Goal: Task Accomplishment & Management: Manage account settings

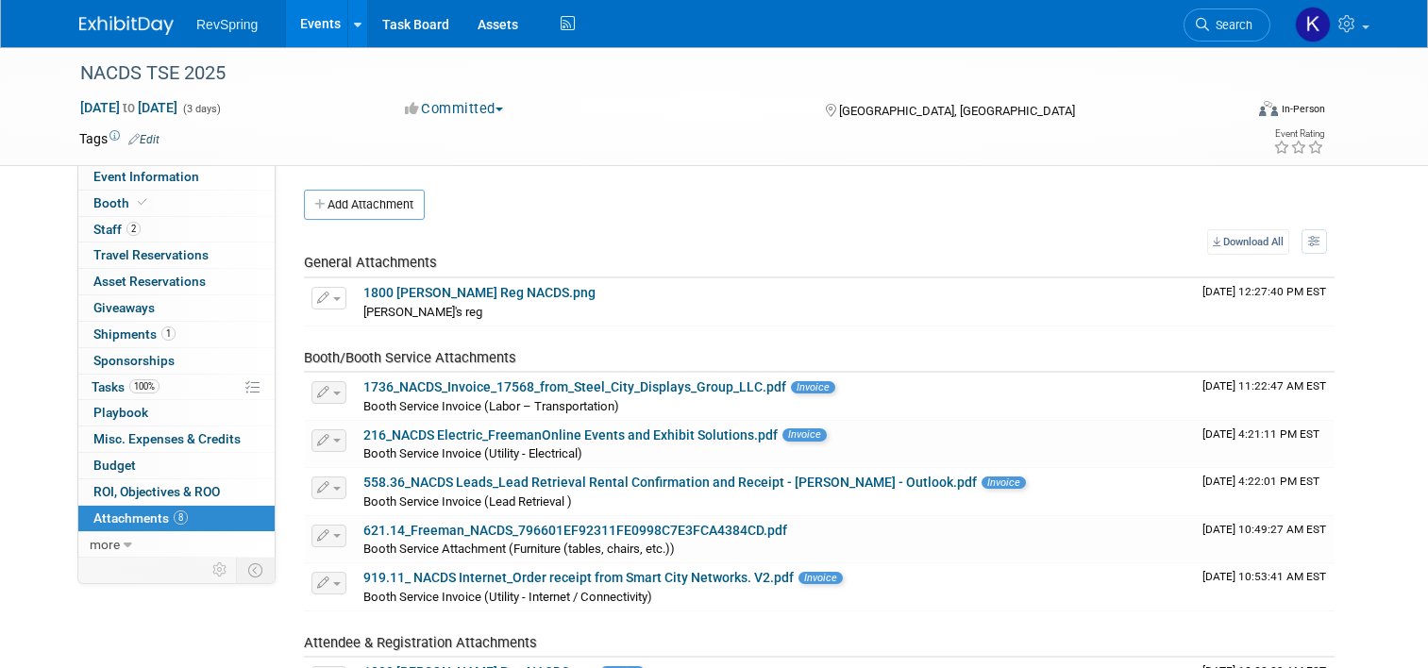
click at [310, 21] on link "Events" at bounding box center [320, 23] width 69 height 47
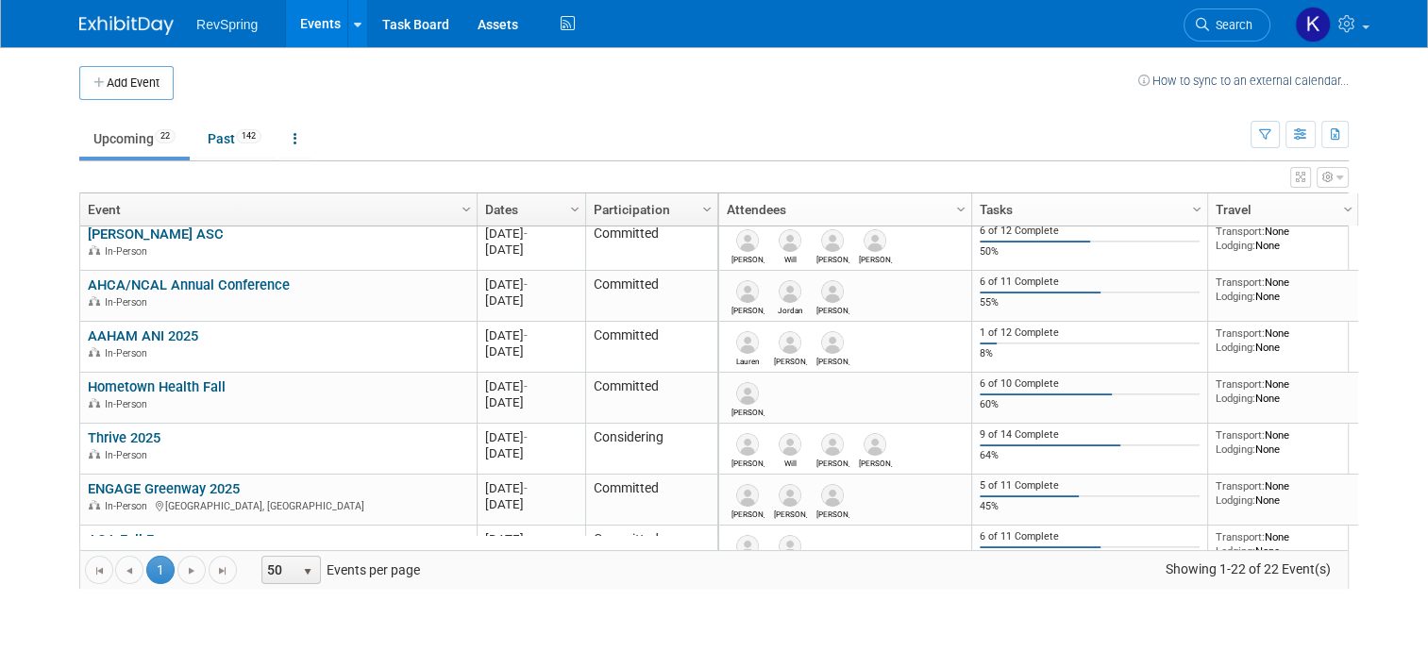
scroll to position [758, 0]
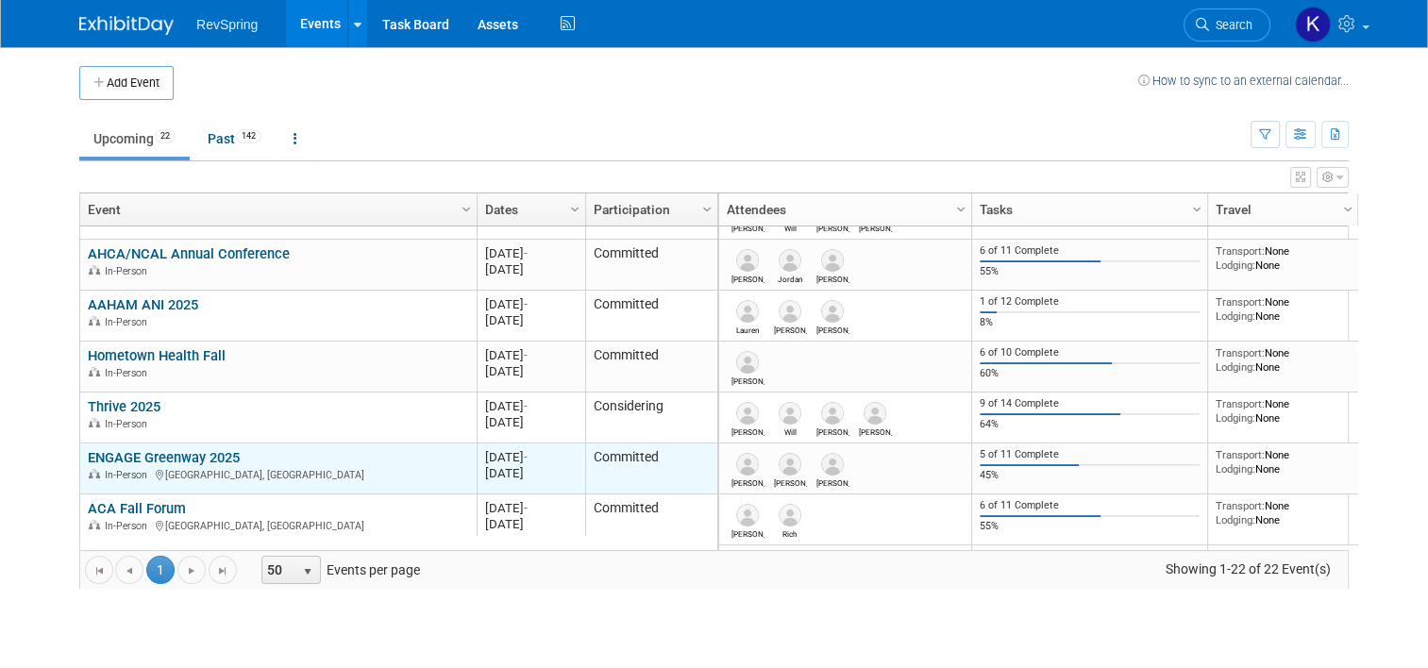
click at [189, 457] on link "ENGAGE Greenway 2025" at bounding box center [164, 457] width 152 height 17
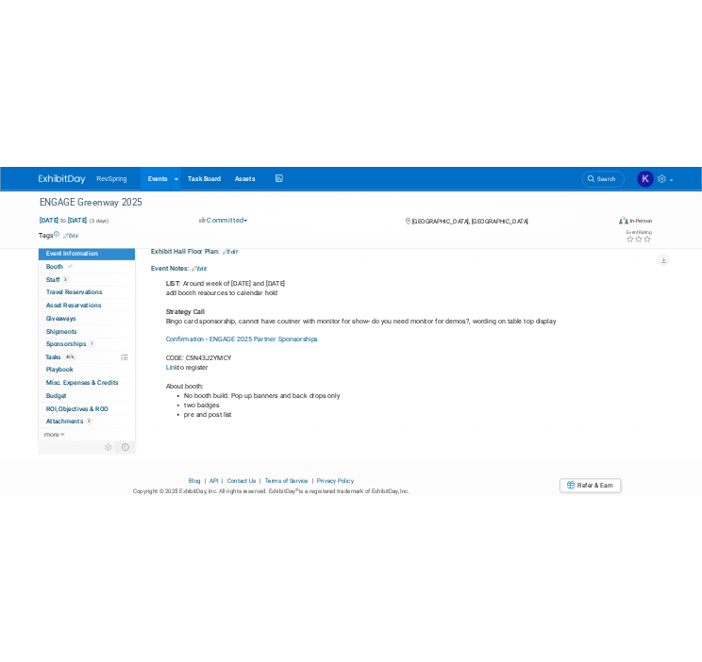
scroll to position [451, 0]
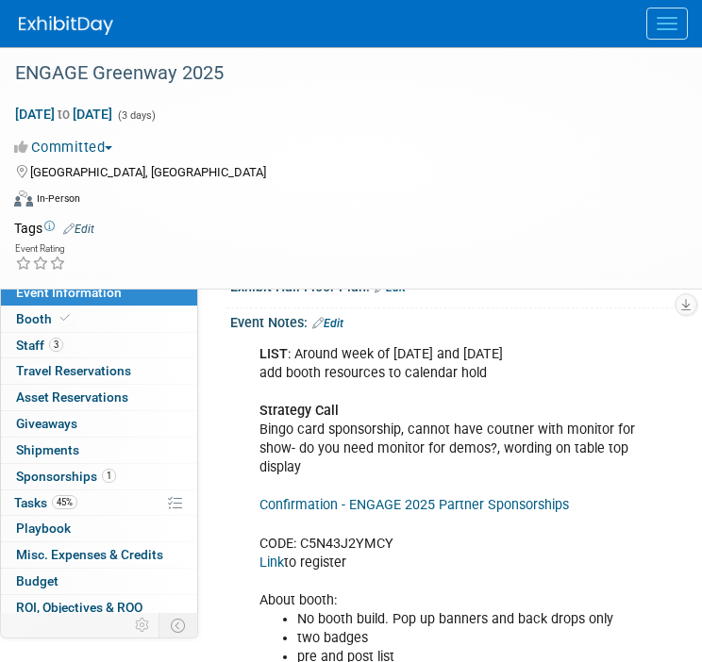
click at [343, 330] on link "Edit" at bounding box center [327, 323] width 31 height 13
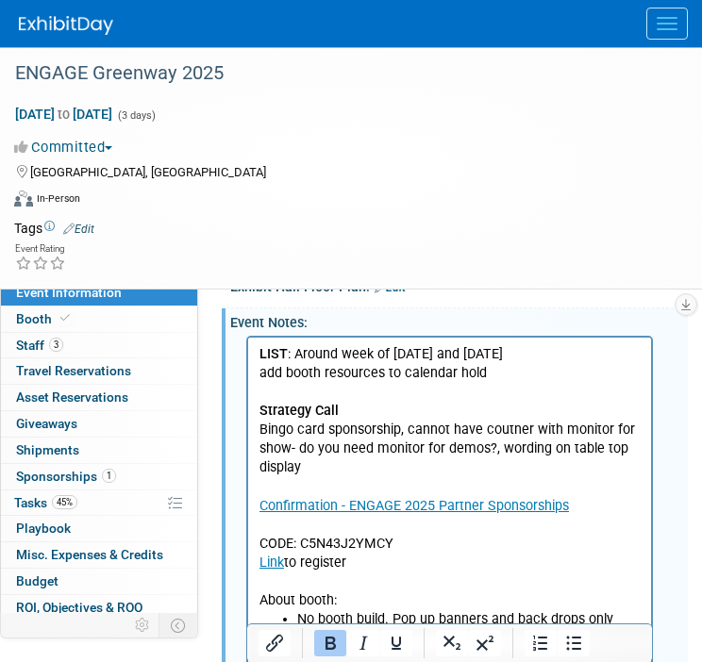
scroll to position [672, 0]
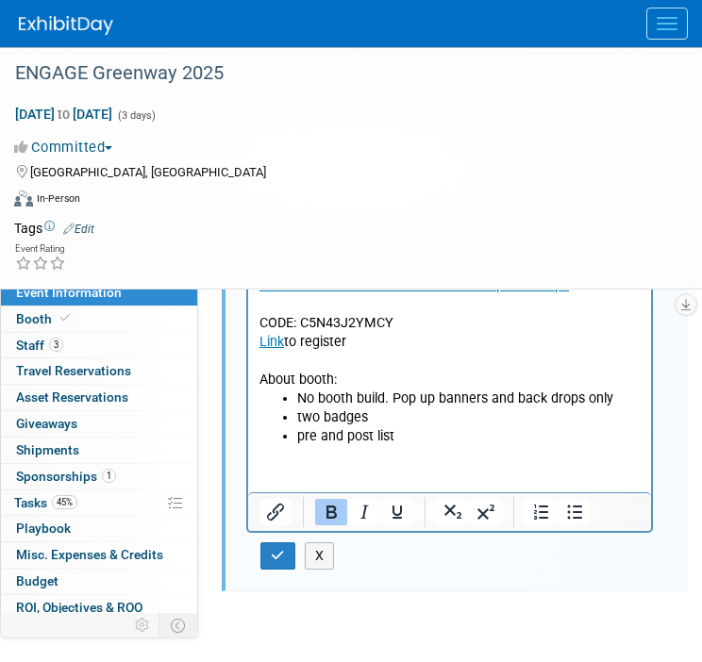
click at [418, 431] on li "pre and post list" at bounding box center [468, 436] width 343 height 19
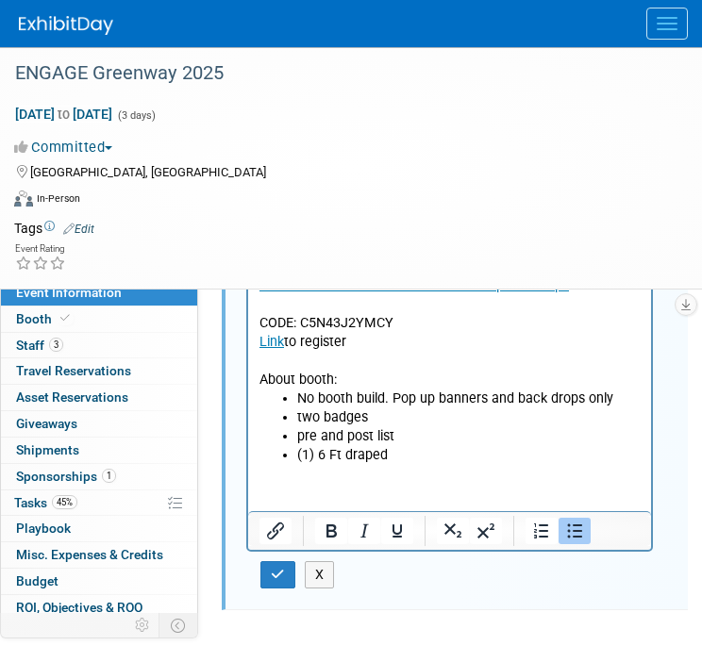
click at [336, 457] on li "(1) 6 Ft draped" at bounding box center [468, 454] width 343 height 19
click at [399, 453] on li "(1) 6 ft draped" at bounding box center [468, 454] width 343 height 19
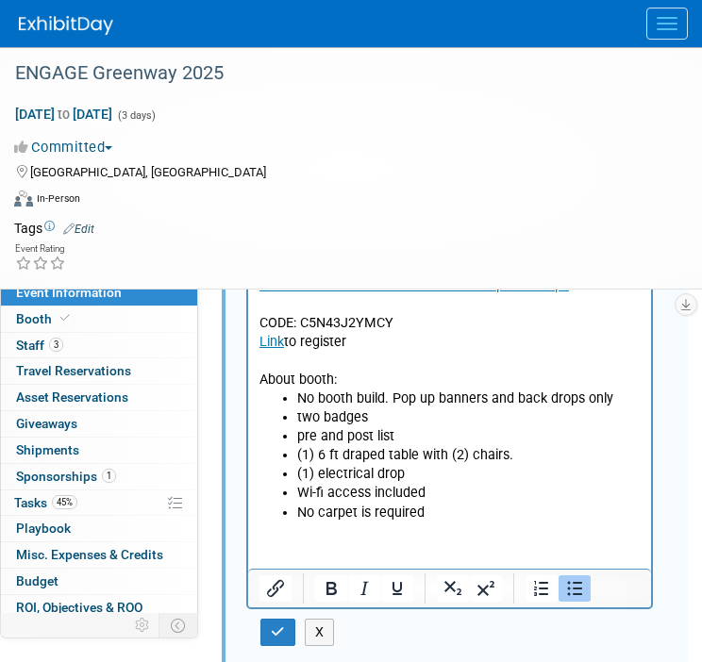
click at [442, 513] on li "No carpet is required" at bounding box center [468, 512] width 343 height 19
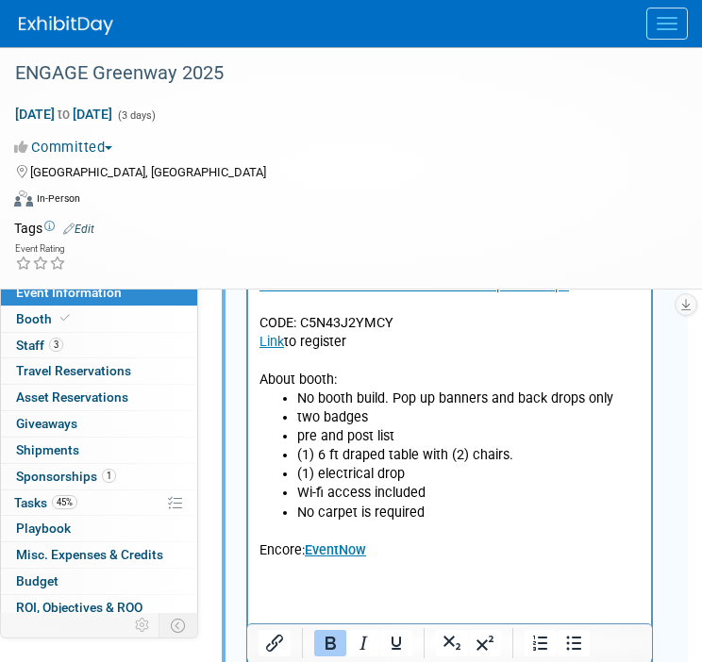
scroll to position [678, 0]
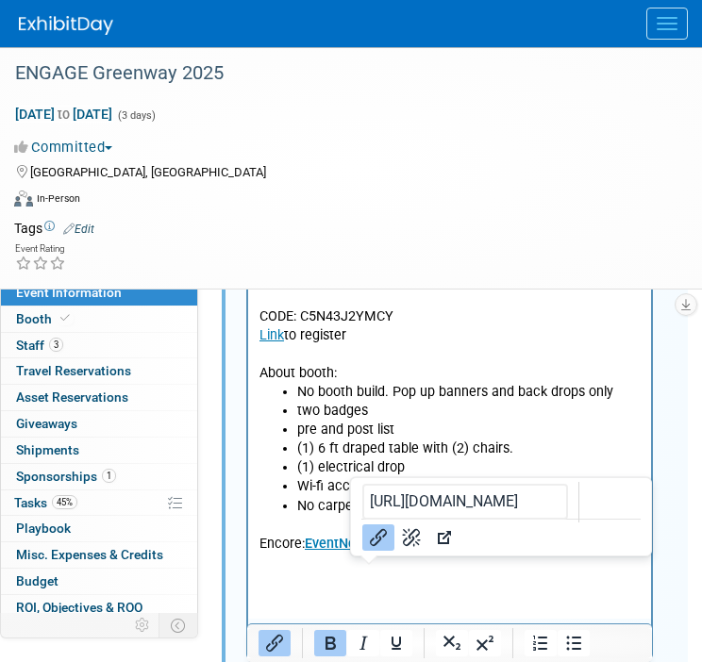
click at [346, 544] on b "EventNow" at bounding box center [335, 543] width 61 height 16
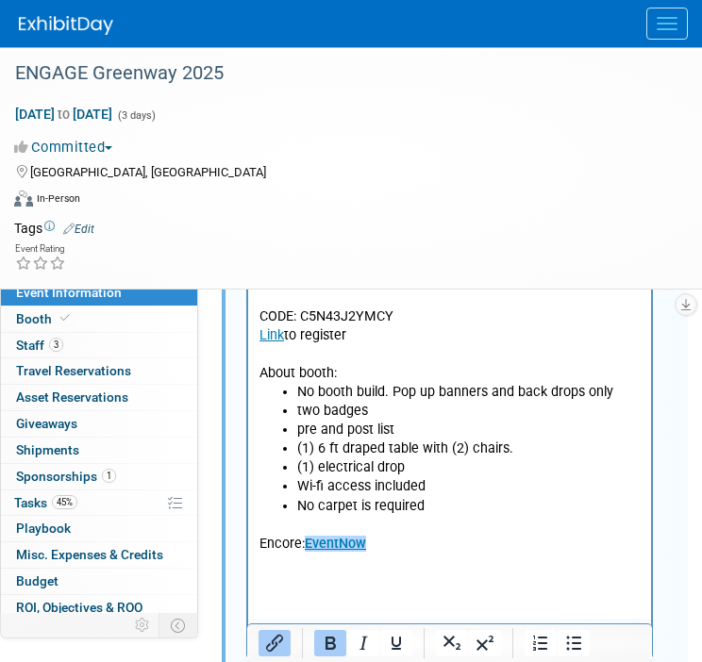
click at [535, 475] on li "(1) electrical drop" at bounding box center [468, 467] width 343 height 19
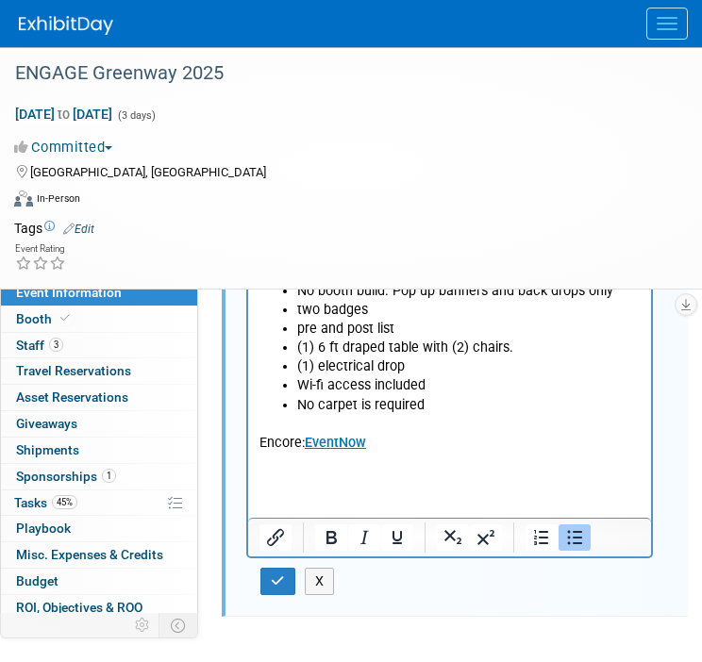
scroll to position [778, 0]
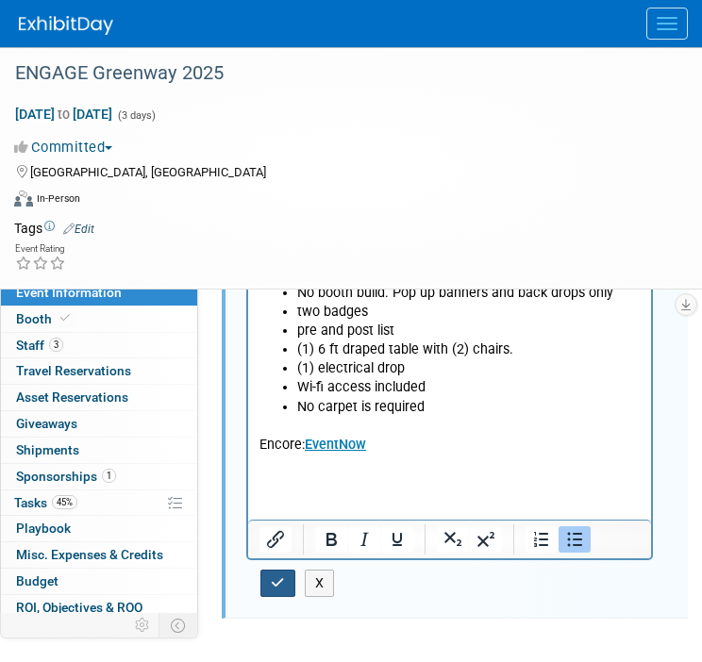
click at [276, 590] on icon "button" at bounding box center [278, 583] width 14 height 13
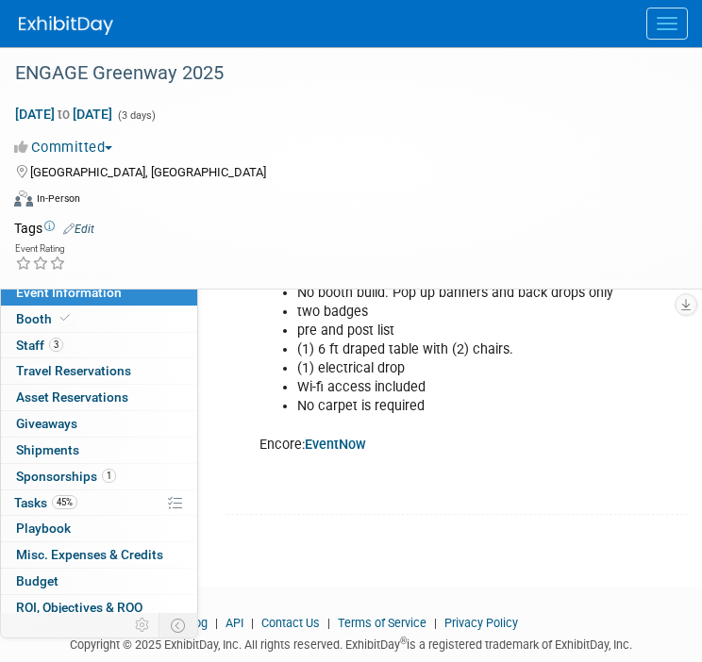
click at [201, 220] on td at bounding box center [379, 228] width 570 height 19
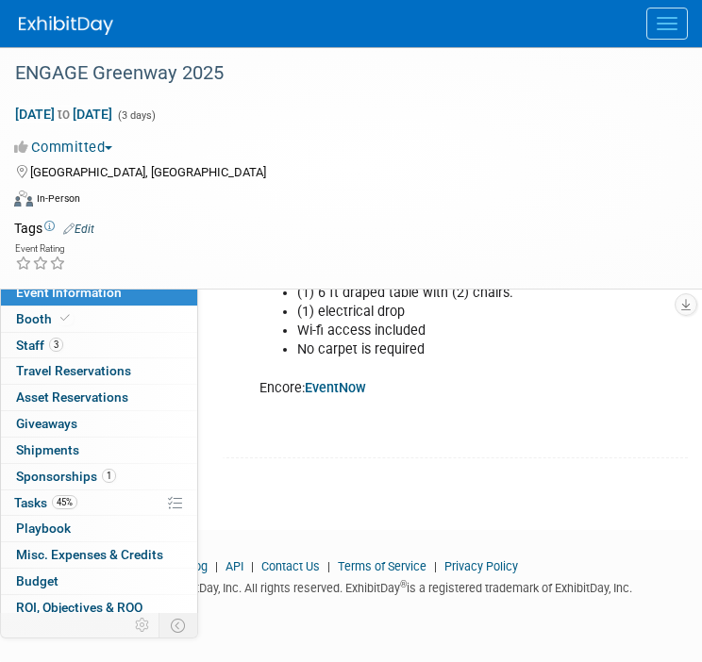
scroll to position [865, 0]
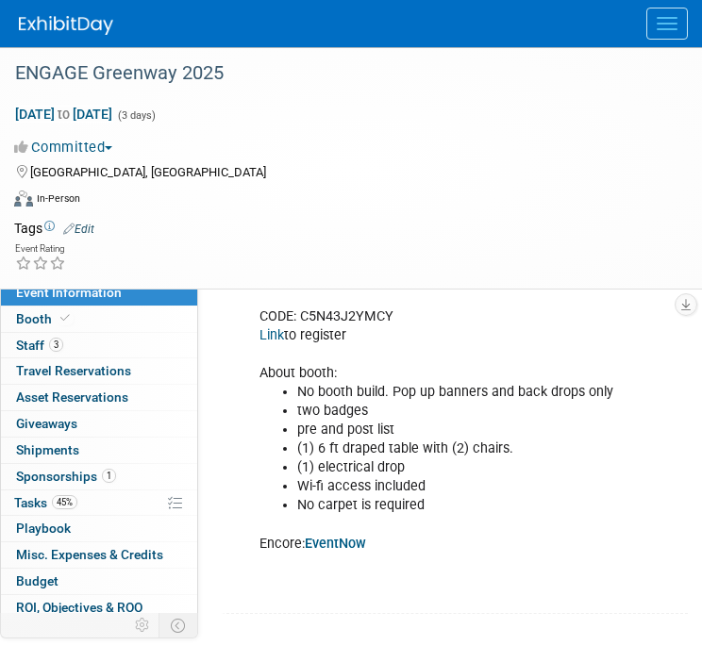
scroll to position [678, 0]
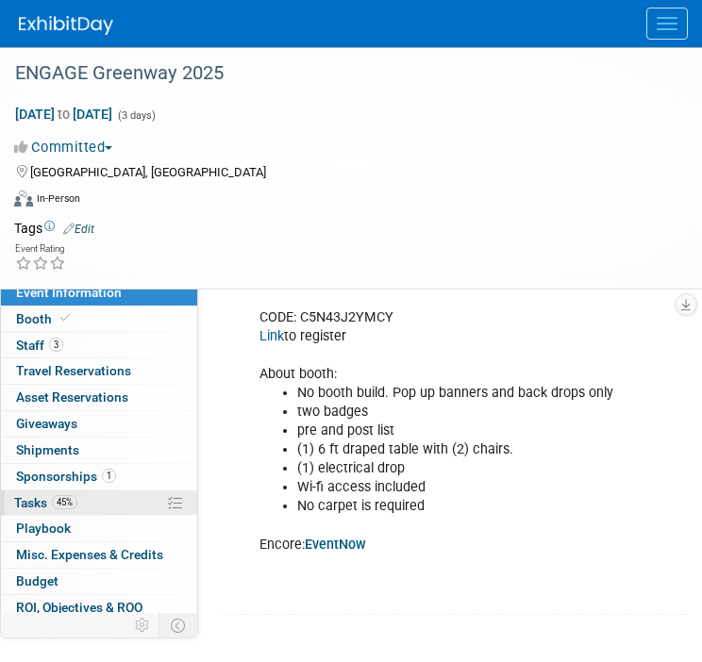
click at [98, 498] on link "45% Tasks 45%" at bounding box center [99, 503] width 196 height 25
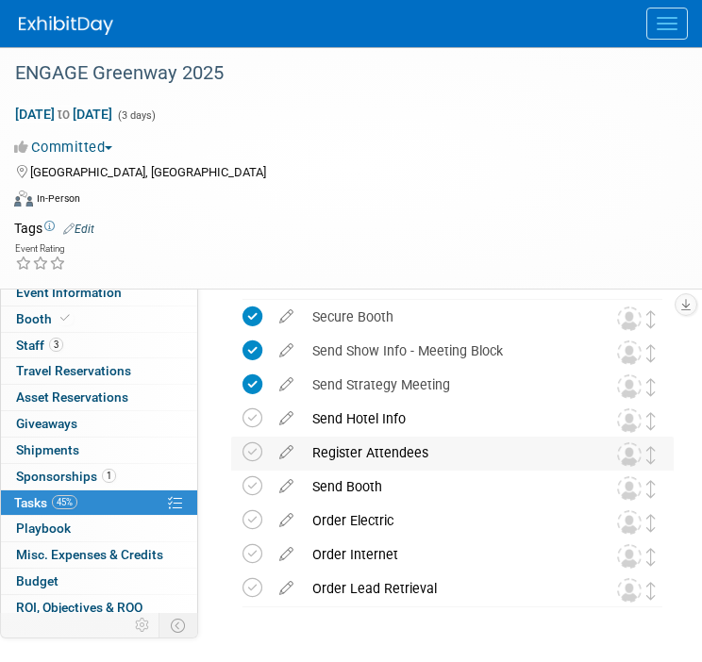
scroll to position [0, 0]
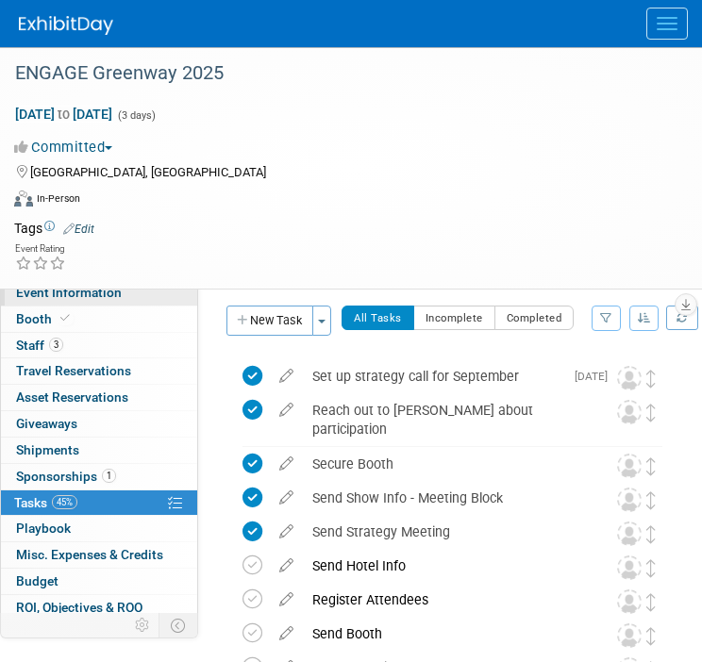
click at [92, 304] on link "Event Information" at bounding box center [99, 292] width 196 height 25
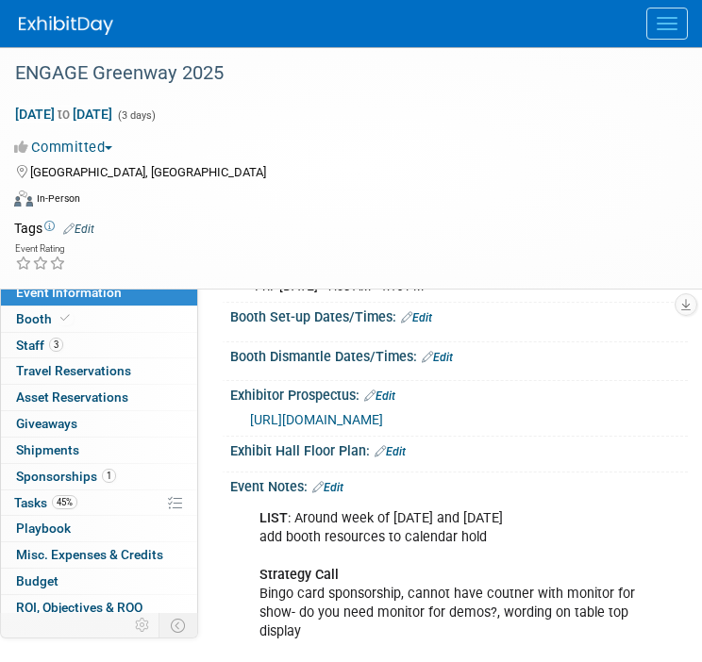
scroll to position [285, 0]
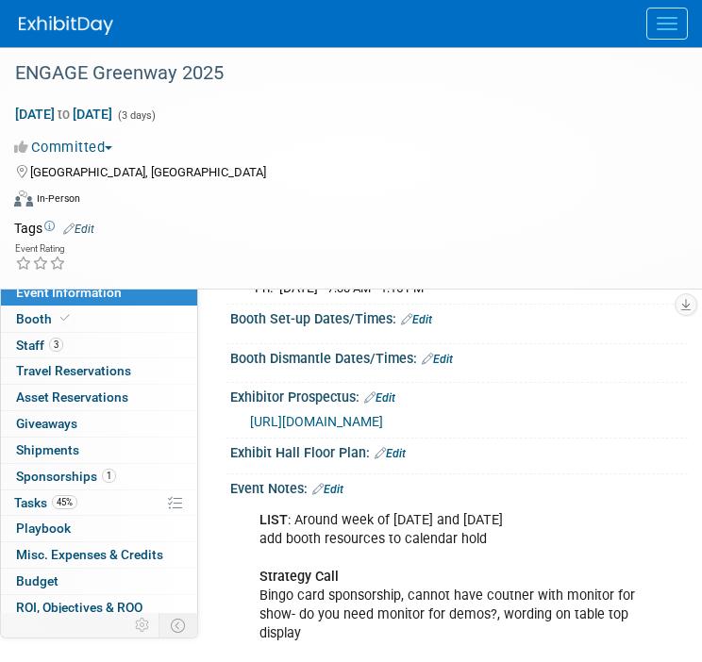
click at [343, 496] on link "Edit" at bounding box center [327, 489] width 31 height 13
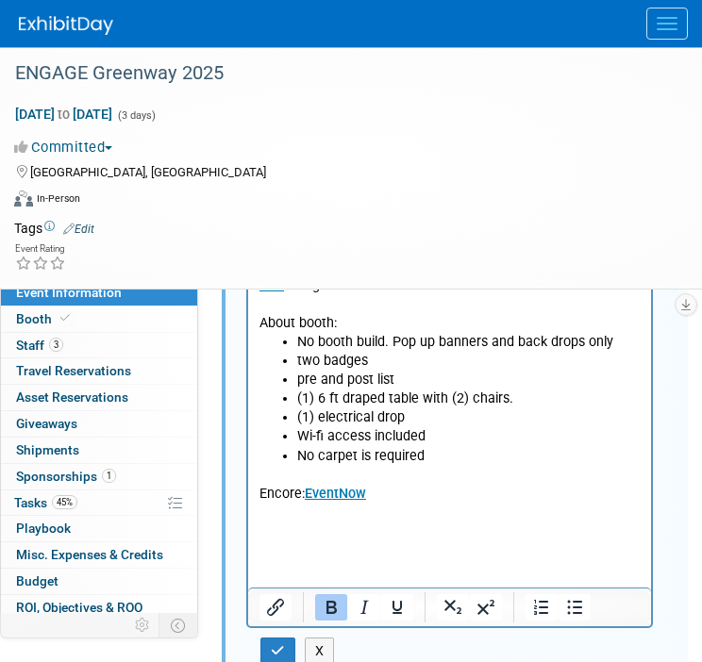
scroll to position [823, 0]
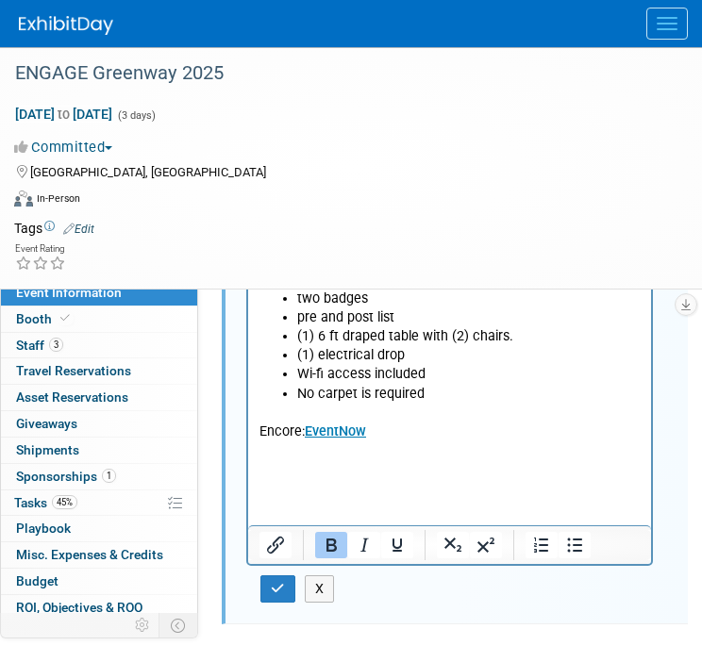
click at [444, 393] on li "No carpet is required" at bounding box center [468, 394] width 343 height 19
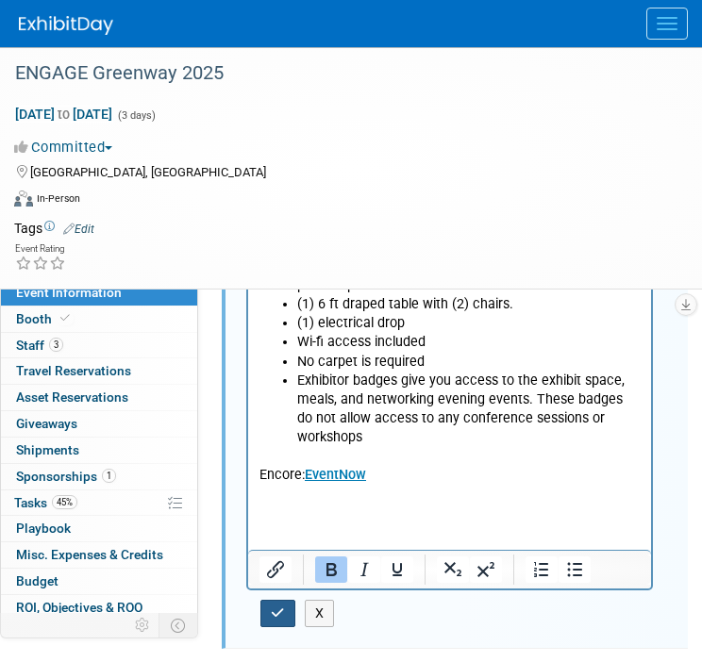
click at [273, 620] on icon "button" at bounding box center [278, 613] width 14 height 13
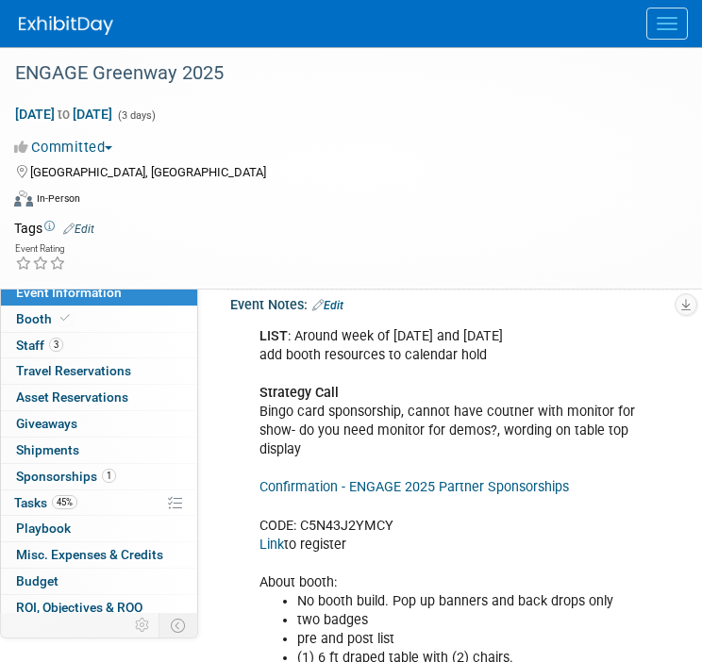
scroll to position [428, 0]
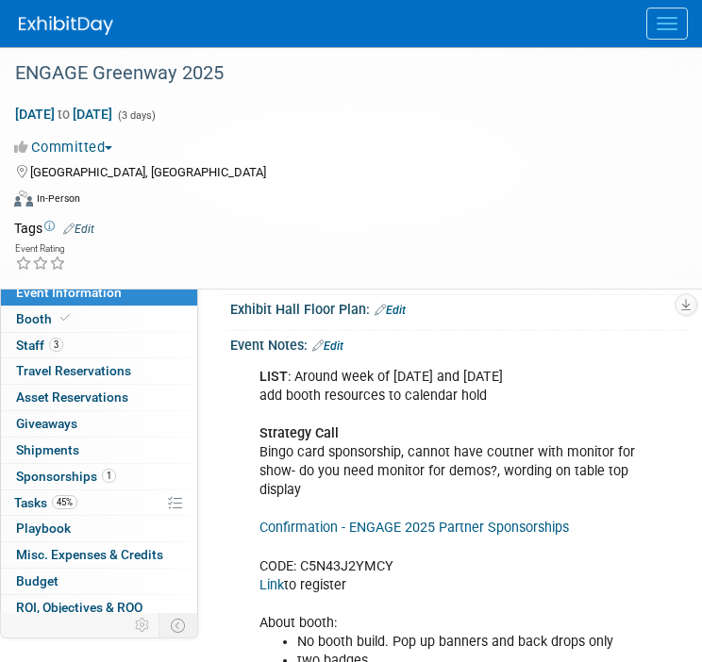
click at [337, 353] on link "Edit" at bounding box center [327, 346] width 31 height 13
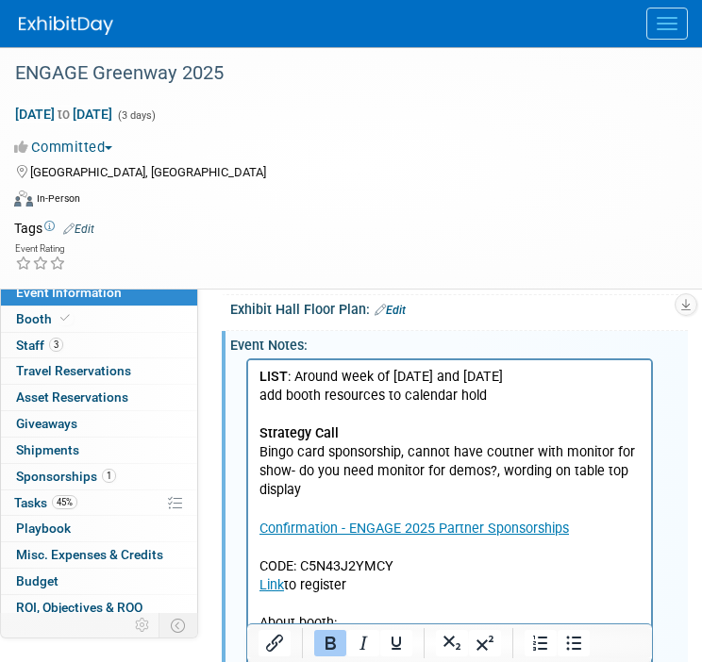
scroll to position [898, 0]
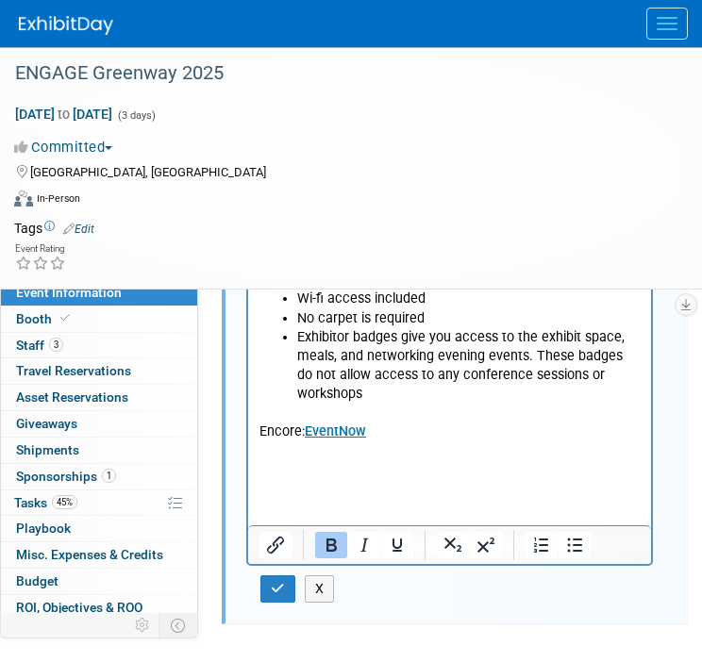
click at [391, 456] on p "Encore: EventNow" at bounding box center [449, 441] width 381 height 75
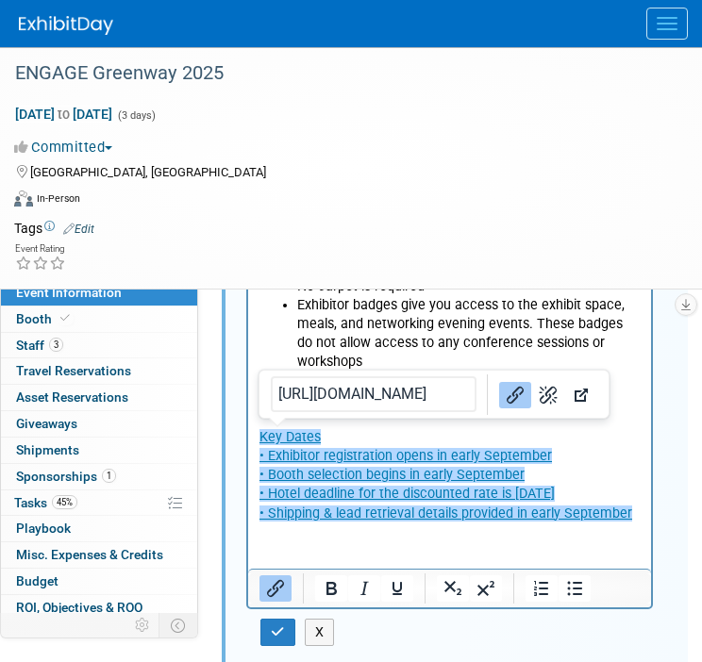
click at [504, 407] on icon "Link" at bounding box center [515, 395] width 23 height 23
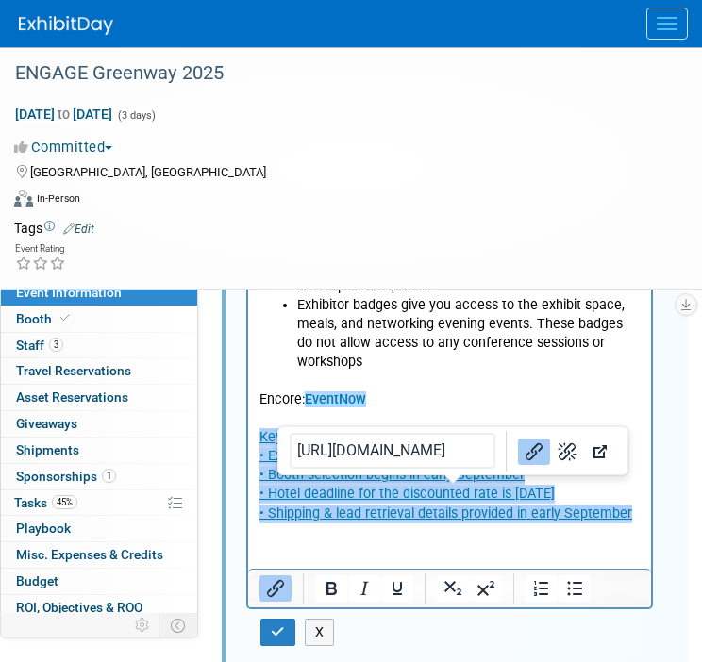
drag, startPoint x: 638, startPoint y: 509, endPoint x: 204, endPoint y: 438, distance: 439.8
click at [248, 438] on html "LIST : Around week of Oct 8 and Oct 22 add booth resources to calendar hold Str…" at bounding box center [449, 207] width 403 height 633
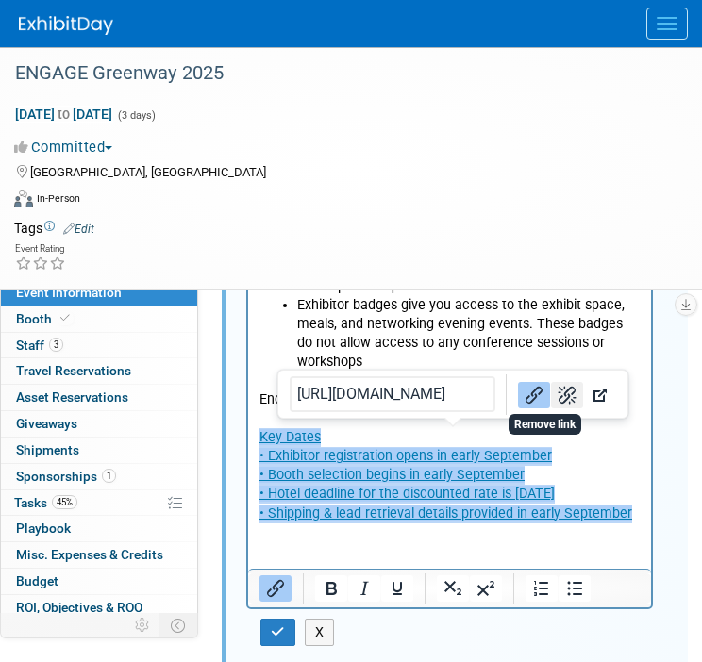
click at [556, 407] on icon "Remove link" at bounding box center [567, 395] width 23 height 23
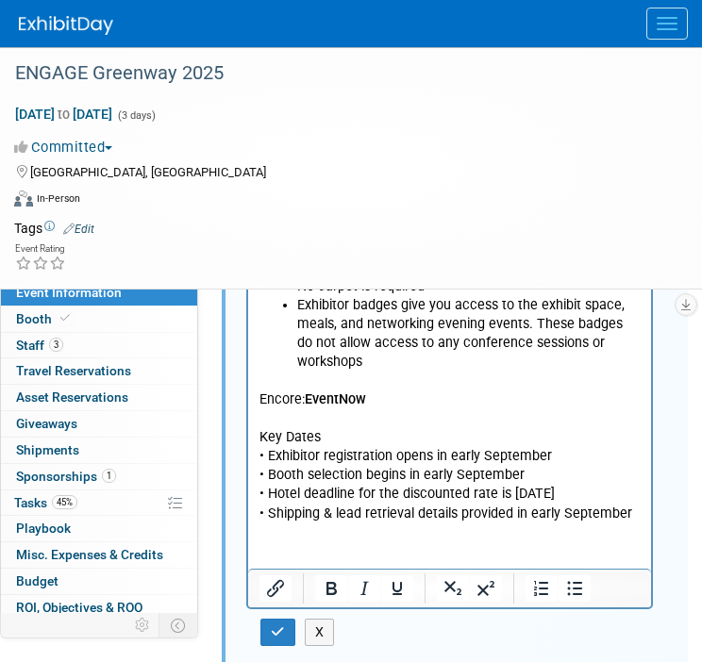
click at [517, 439] on p "Encore: EventNow Key Dates • Exhibitor registration opens in early September • …" at bounding box center [449, 448] width 381 height 152
click at [263, 439] on p "Encore: EventNow Key Dates • Exhibitor registration opens in early September • …" at bounding box center [449, 448] width 381 height 152
click at [287, 646] on button "button" at bounding box center [277, 632] width 35 height 27
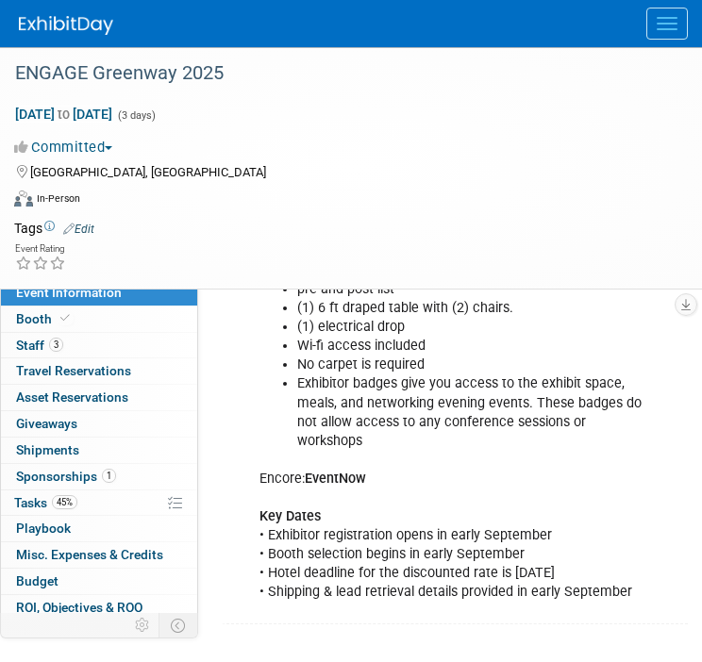
scroll to position [851, 0]
click at [42, 338] on span "Staff 3" at bounding box center [39, 345] width 47 height 15
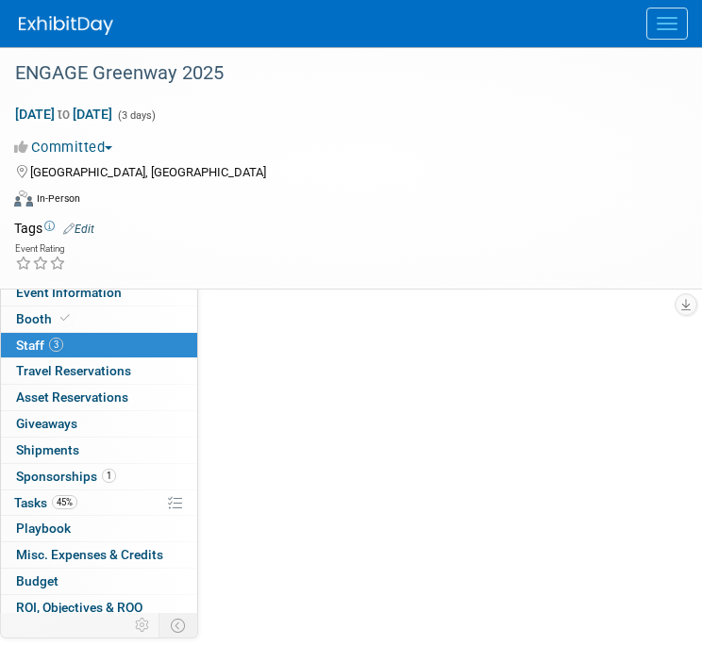
scroll to position [0, 0]
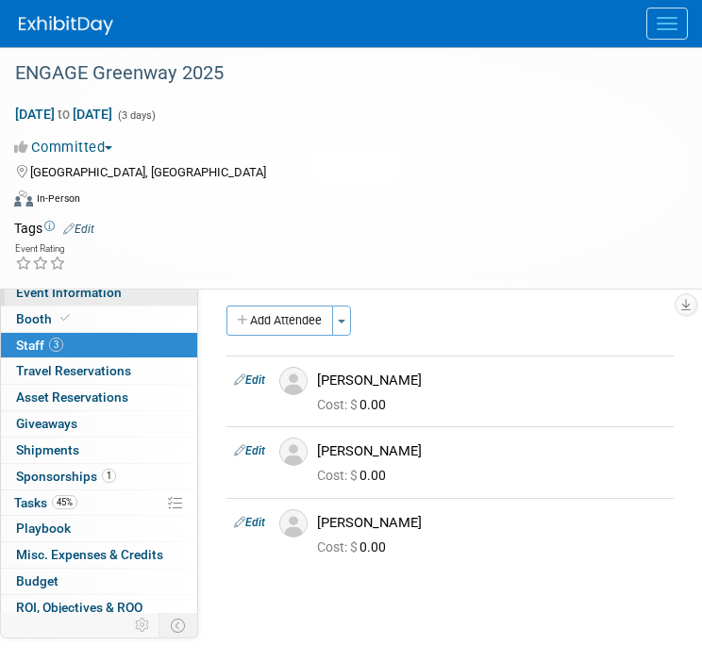
click at [95, 293] on span "Event Information" at bounding box center [69, 292] width 106 height 15
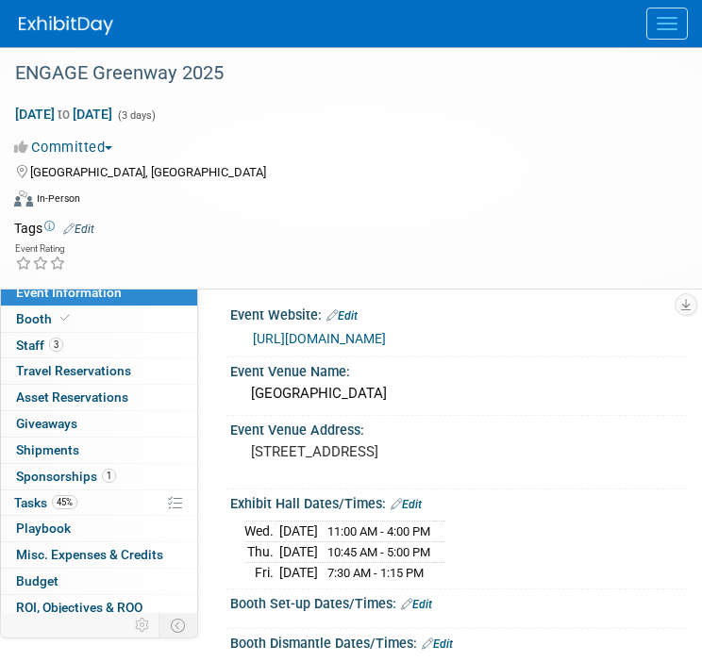
click at [322, 346] on link "[URL][DOMAIN_NAME]" at bounding box center [319, 338] width 133 height 15
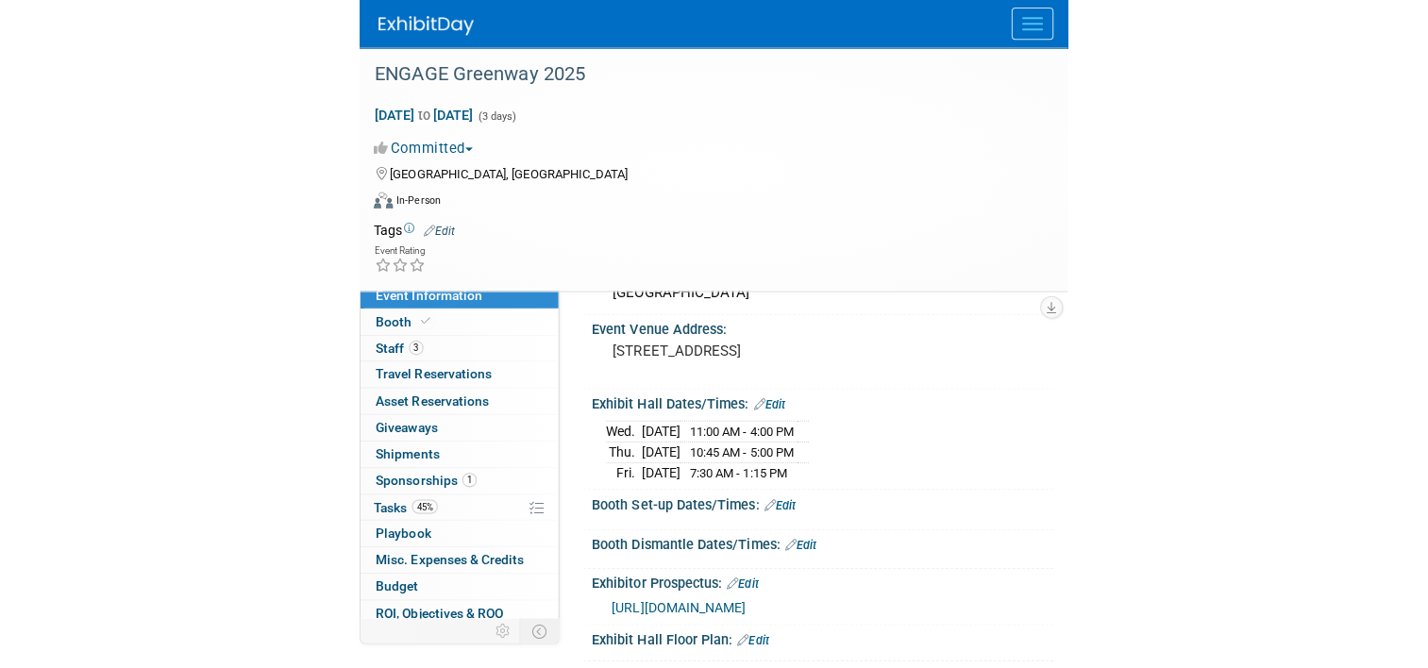
scroll to position [199, 0]
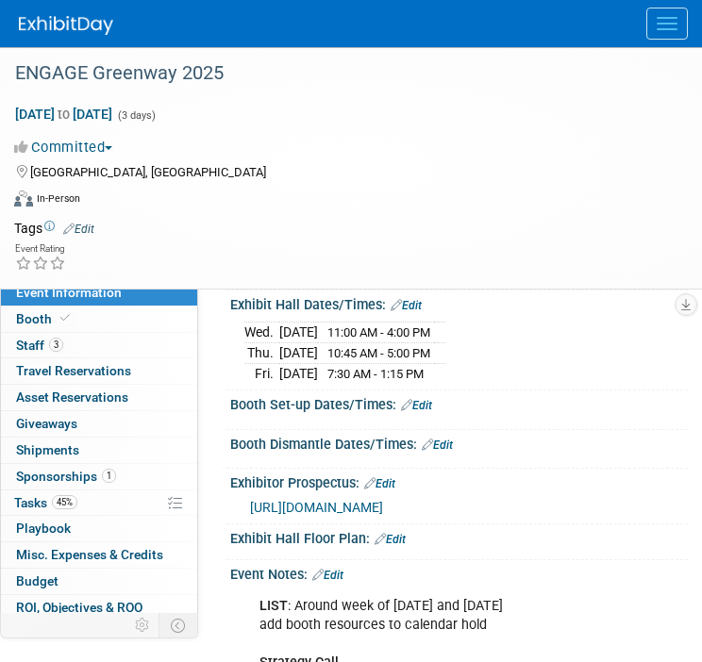
click at [277, 515] on span "https://web.cvent.com/event/f3e3b437-ea8b-47c8-afc5-a62de91f6d10/websitePage:ba…" at bounding box center [316, 507] width 133 height 15
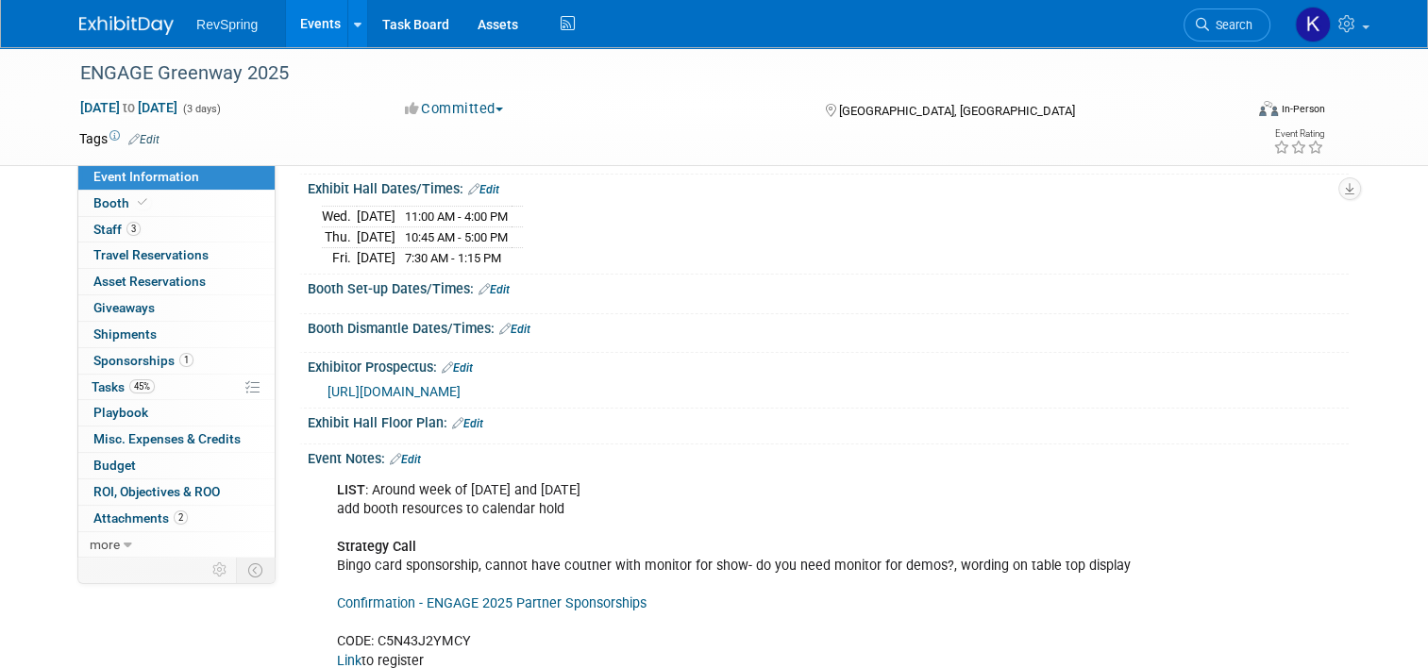
click at [449, 364] on link "Edit" at bounding box center [457, 367] width 31 height 13
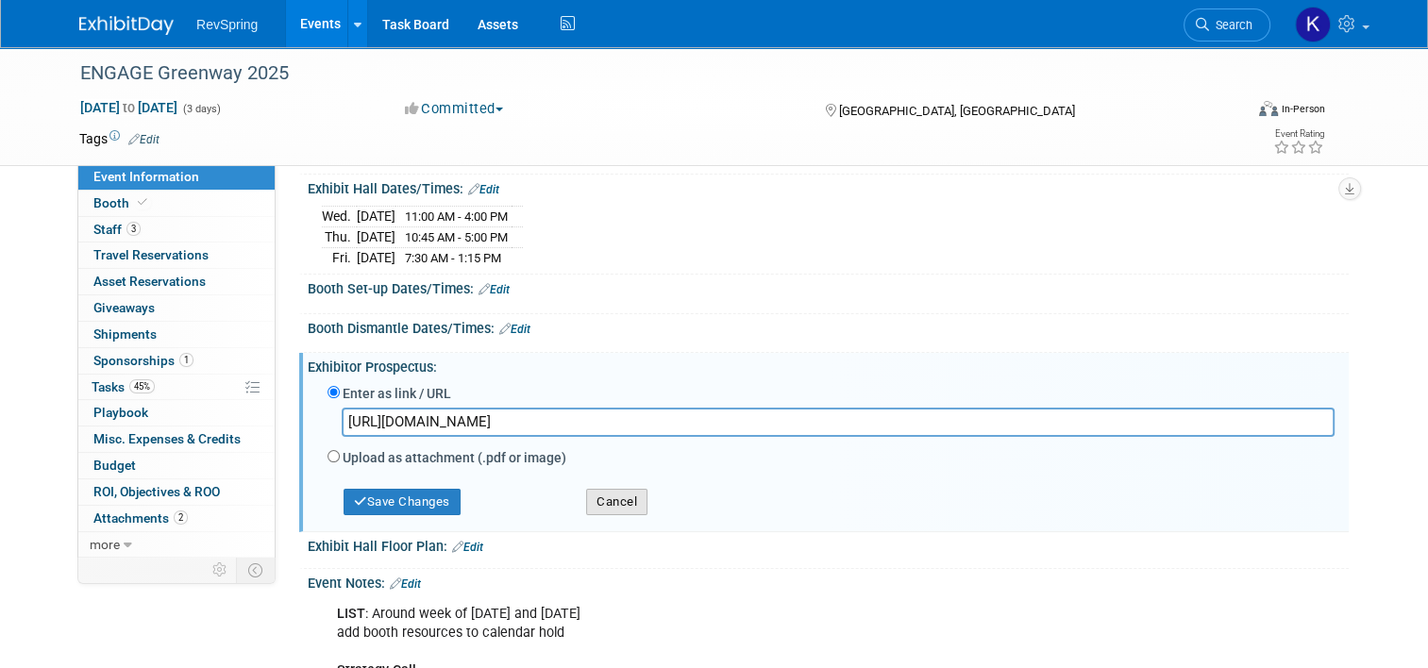
click at [619, 501] on button "Cancel" at bounding box center [616, 502] width 61 height 26
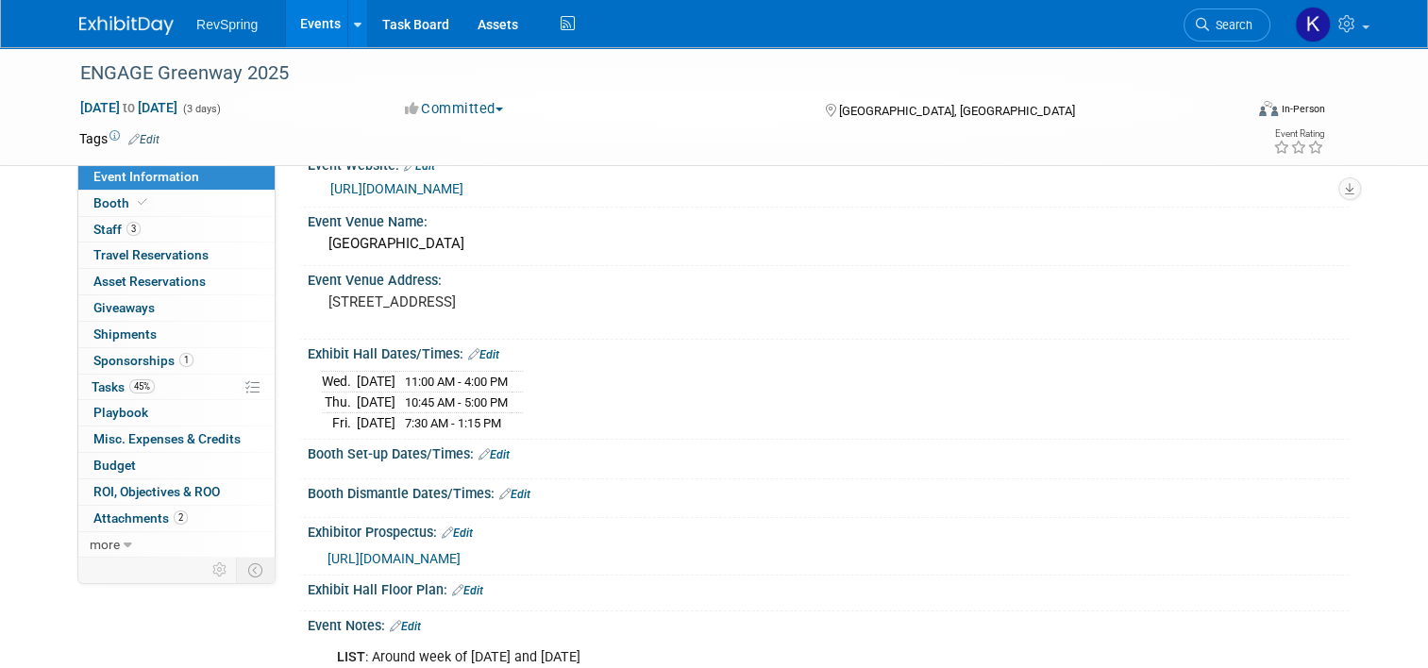
scroll to position [0, 0]
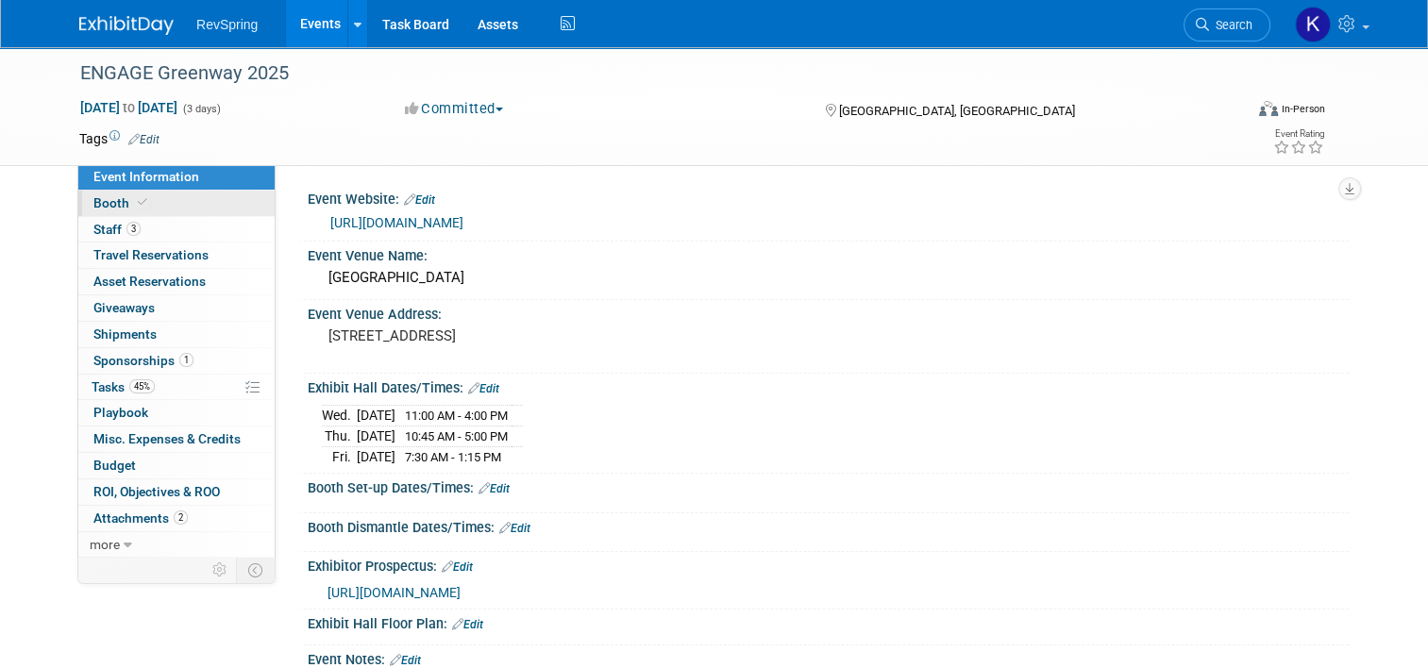
click at [175, 200] on link "Booth" at bounding box center [176, 203] width 196 height 25
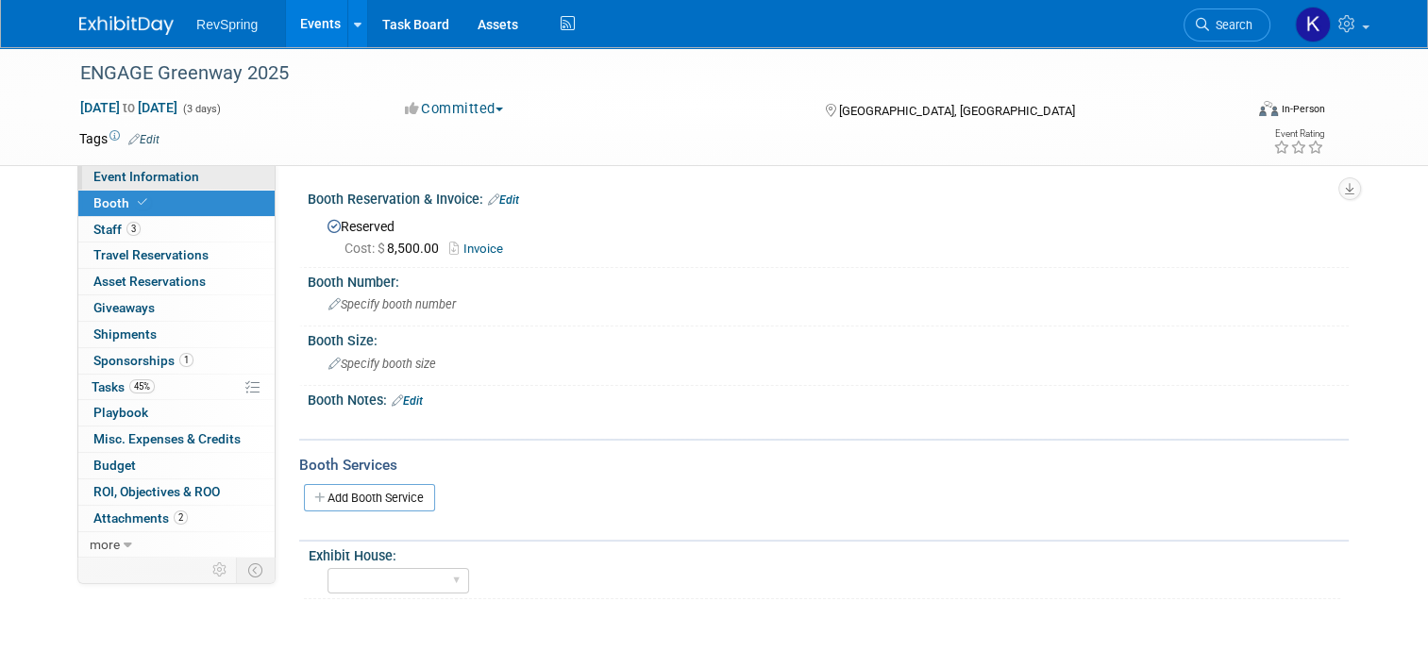
click at [155, 188] on link "Event Information" at bounding box center [176, 176] width 196 height 25
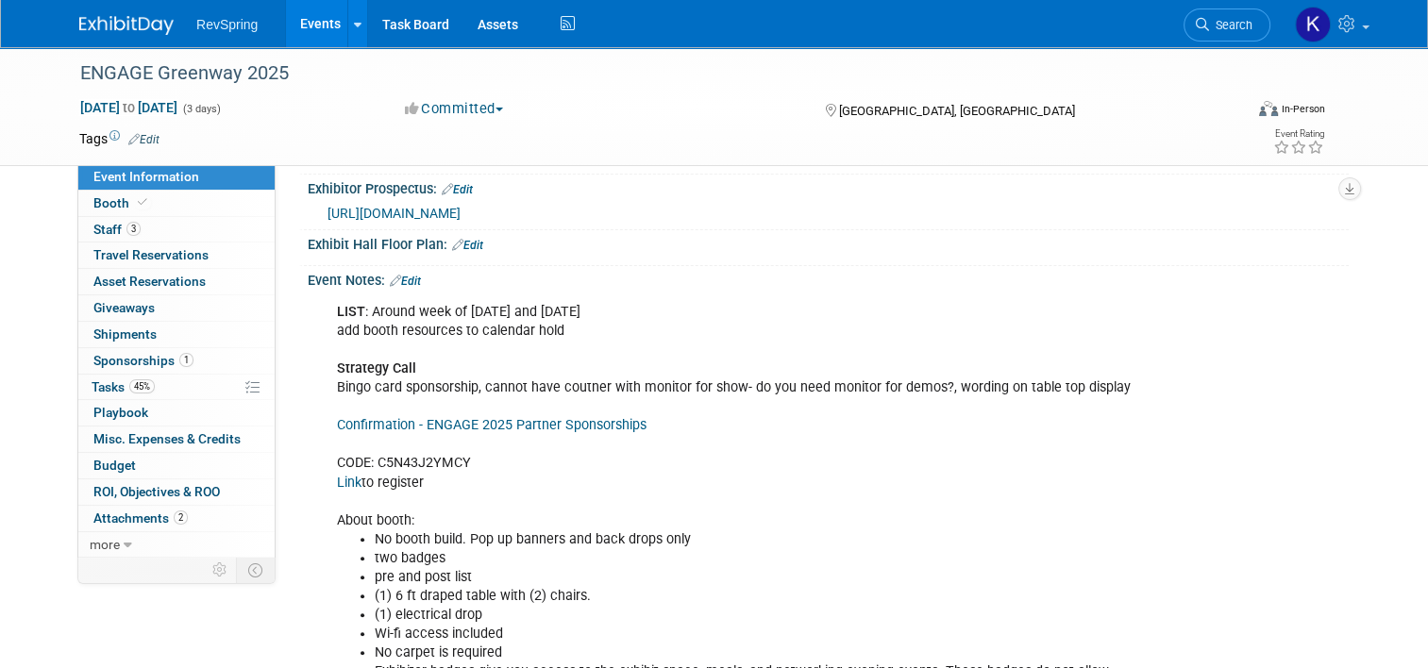
scroll to position [106, 0]
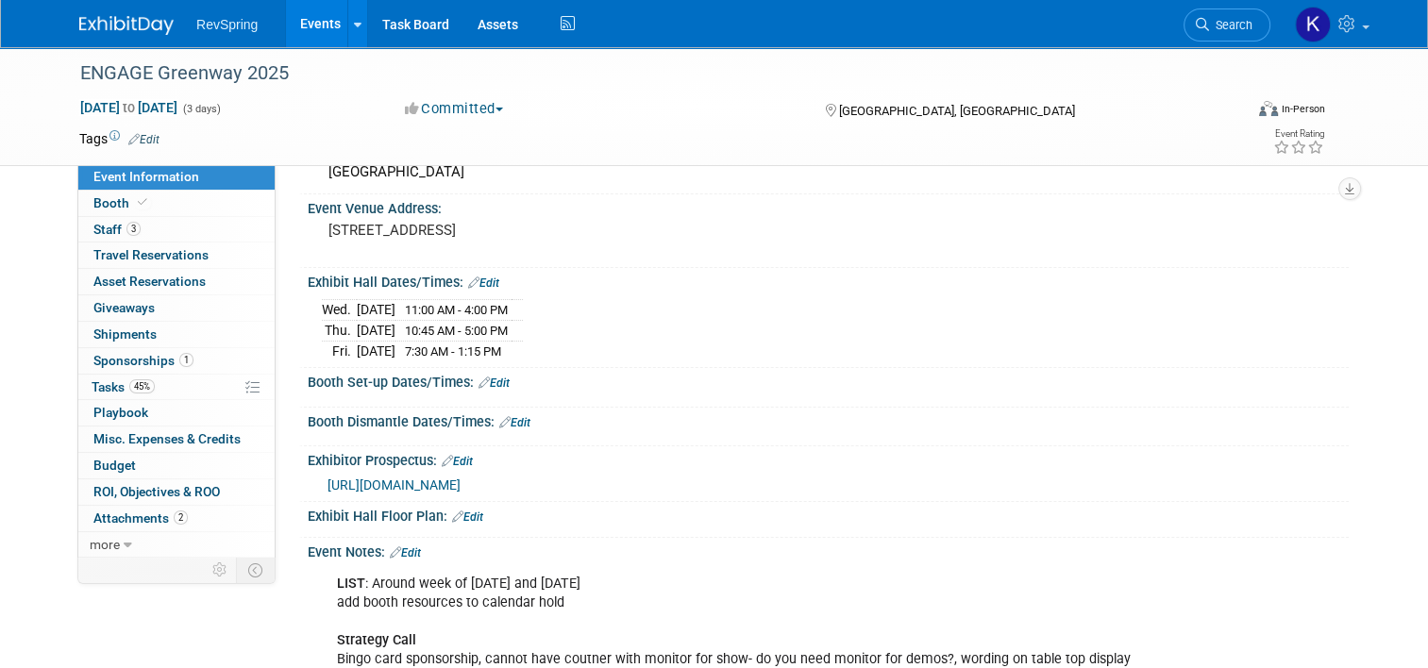
click at [600, 382] on div "Booth Set-up Dates/Times: Edit" at bounding box center [828, 380] width 1041 height 25
click at [458, 511] on link "Edit" at bounding box center [467, 517] width 31 height 13
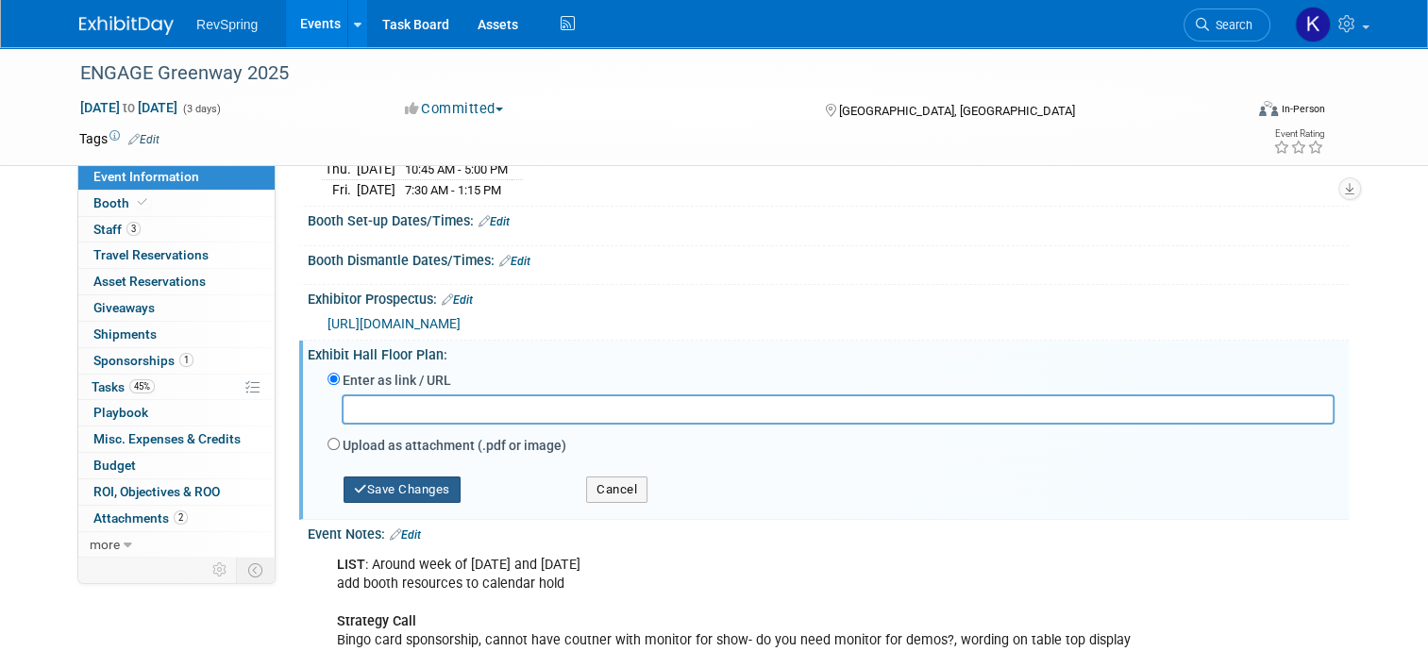
scroll to position [260, 0]
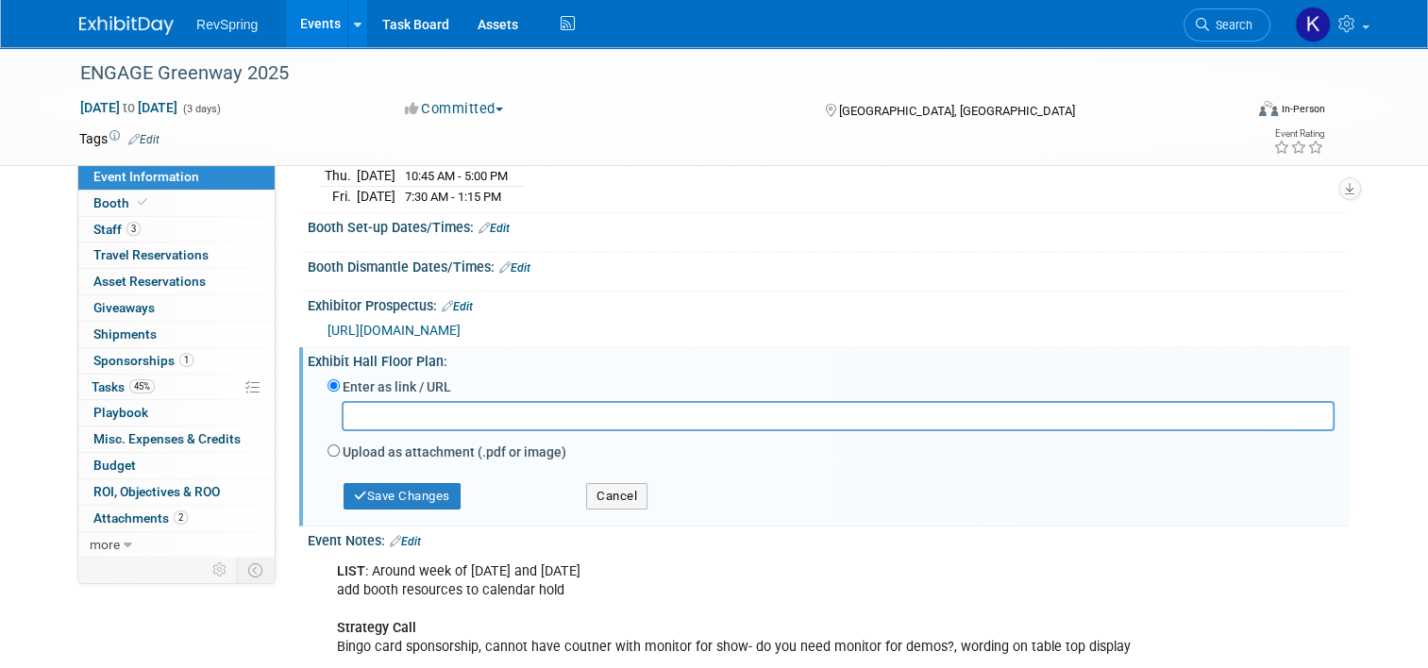
click at [391, 444] on label "Upload as attachment (.pdf or image)" at bounding box center [455, 452] width 224 height 19
click at [340, 444] on input "Upload as attachment (.pdf or image)" at bounding box center [333, 450] width 12 height 12
radio input "true"
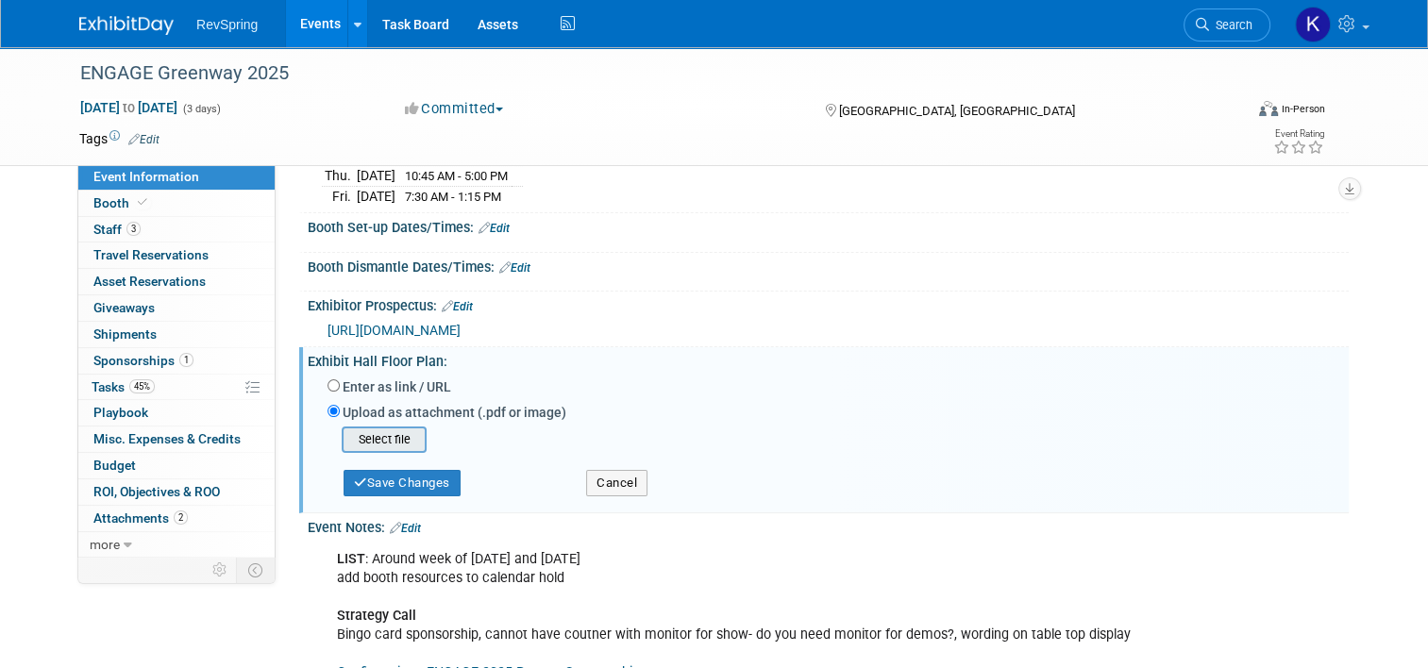
click at [367, 431] on input "file" at bounding box center [312, 439] width 225 height 23
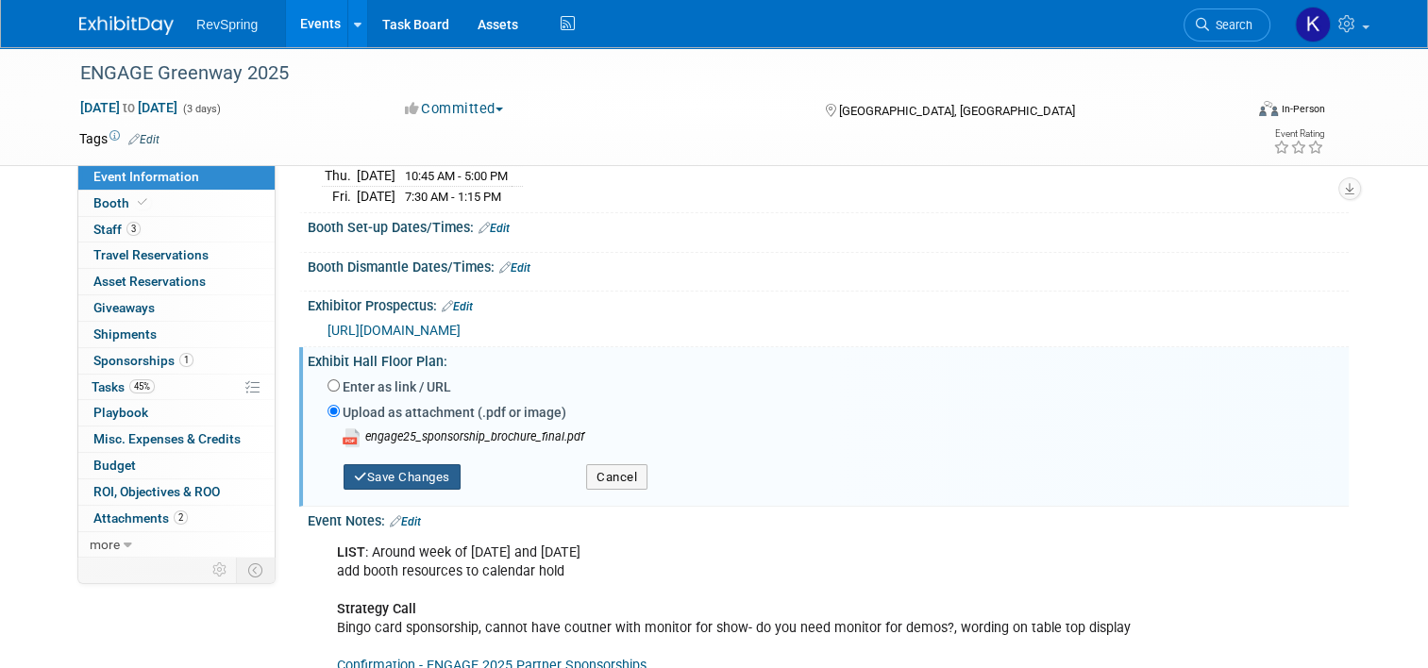
click at [413, 480] on button "Save Changes" at bounding box center [401, 477] width 117 height 26
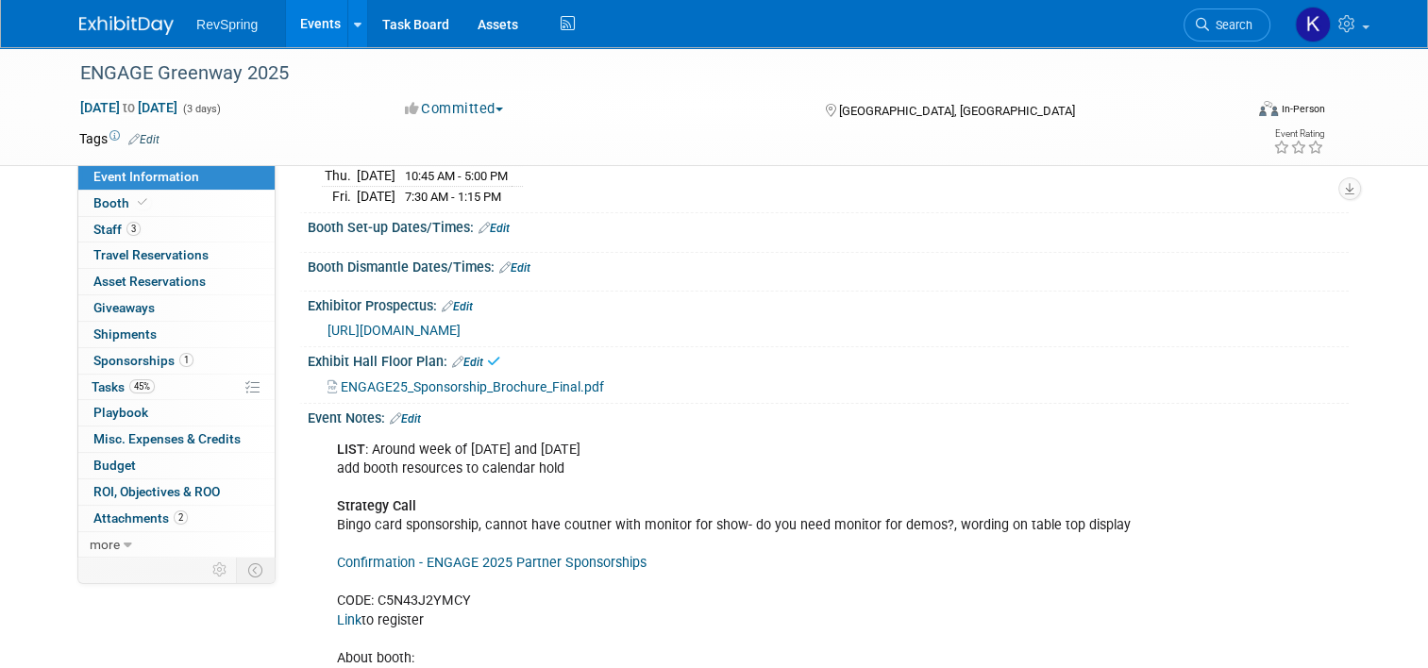
click at [498, 386] on span "ENGAGE25_Sponsorship_Brochure_Final.pdf" at bounding box center [472, 386] width 263 height 15
click at [452, 356] on icon at bounding box center [457, 362] width 11 height 12
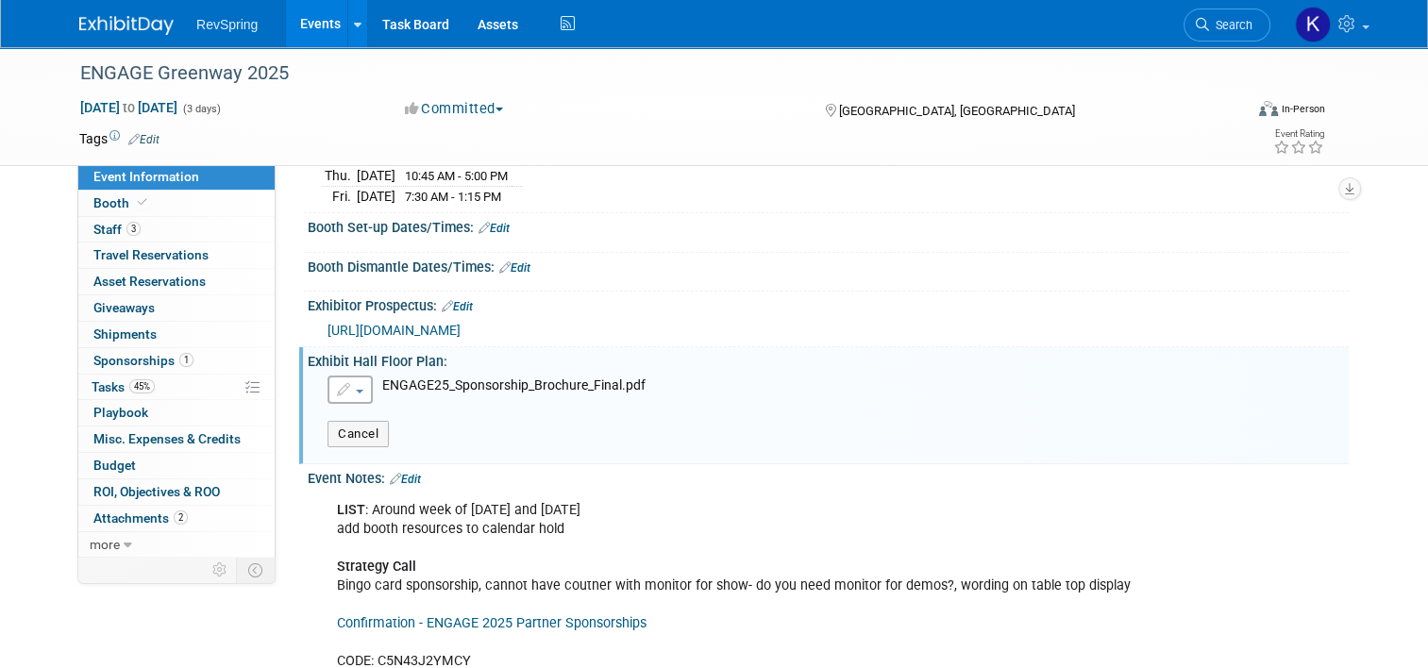
click at [352, 391] on button "button" at bounding box center [349, 390] width 45 height 28
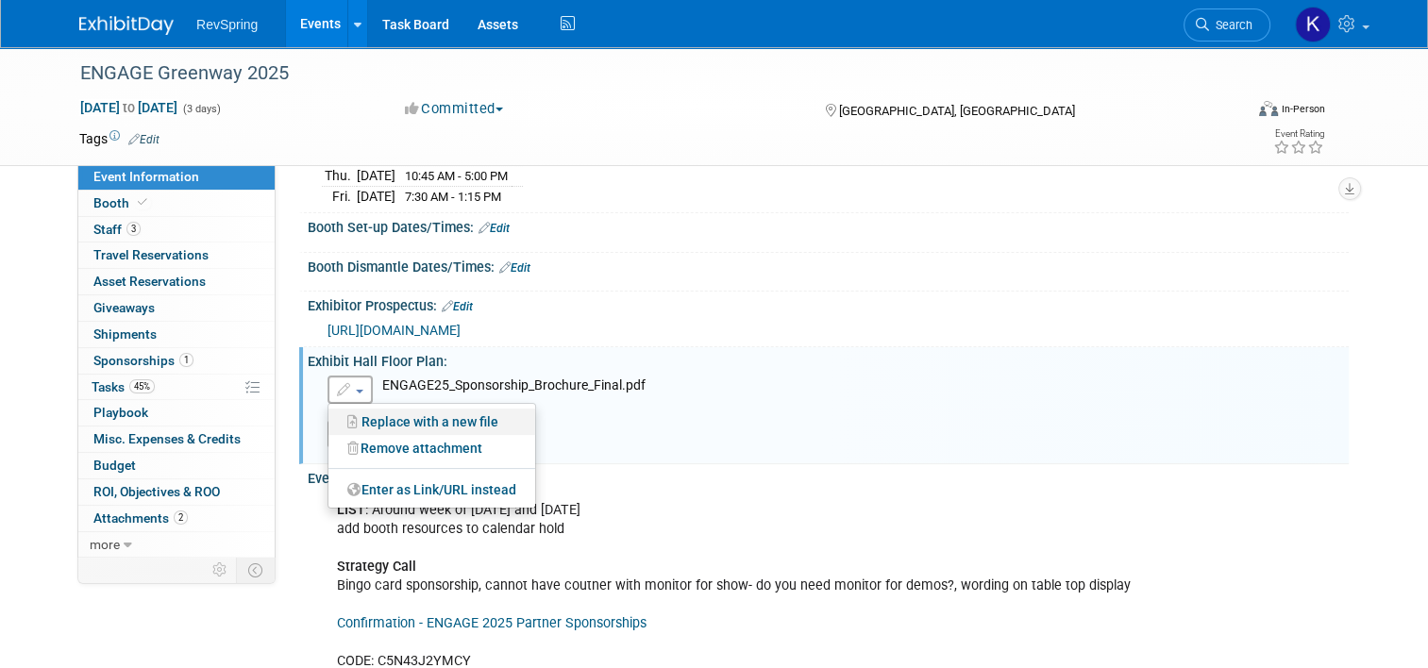
click at [377, 418] on link "Replace with a new file" at bounding box center [431, 422] width 207 height 26
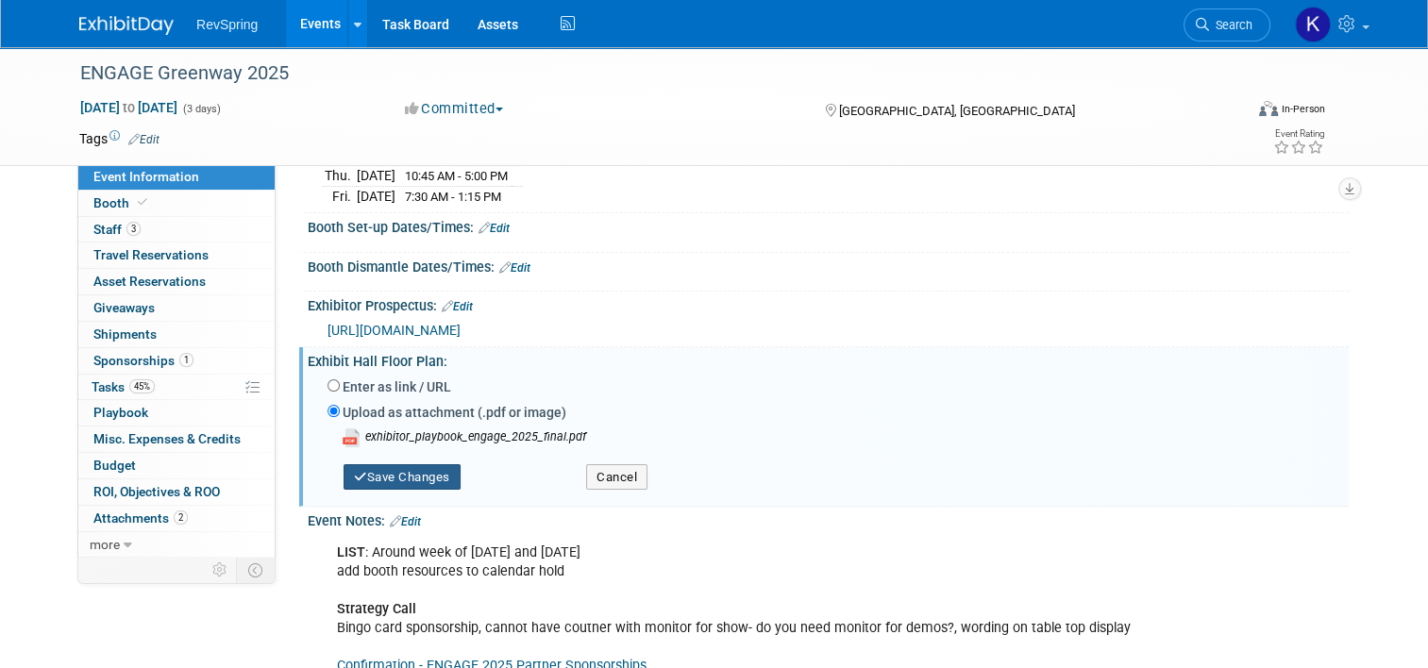
click at [421, 469] on button "Save Changes" at bounding box center [401, 477] width 117 height 26
